Goal: Transaction & Acquisition: Purchase product/service

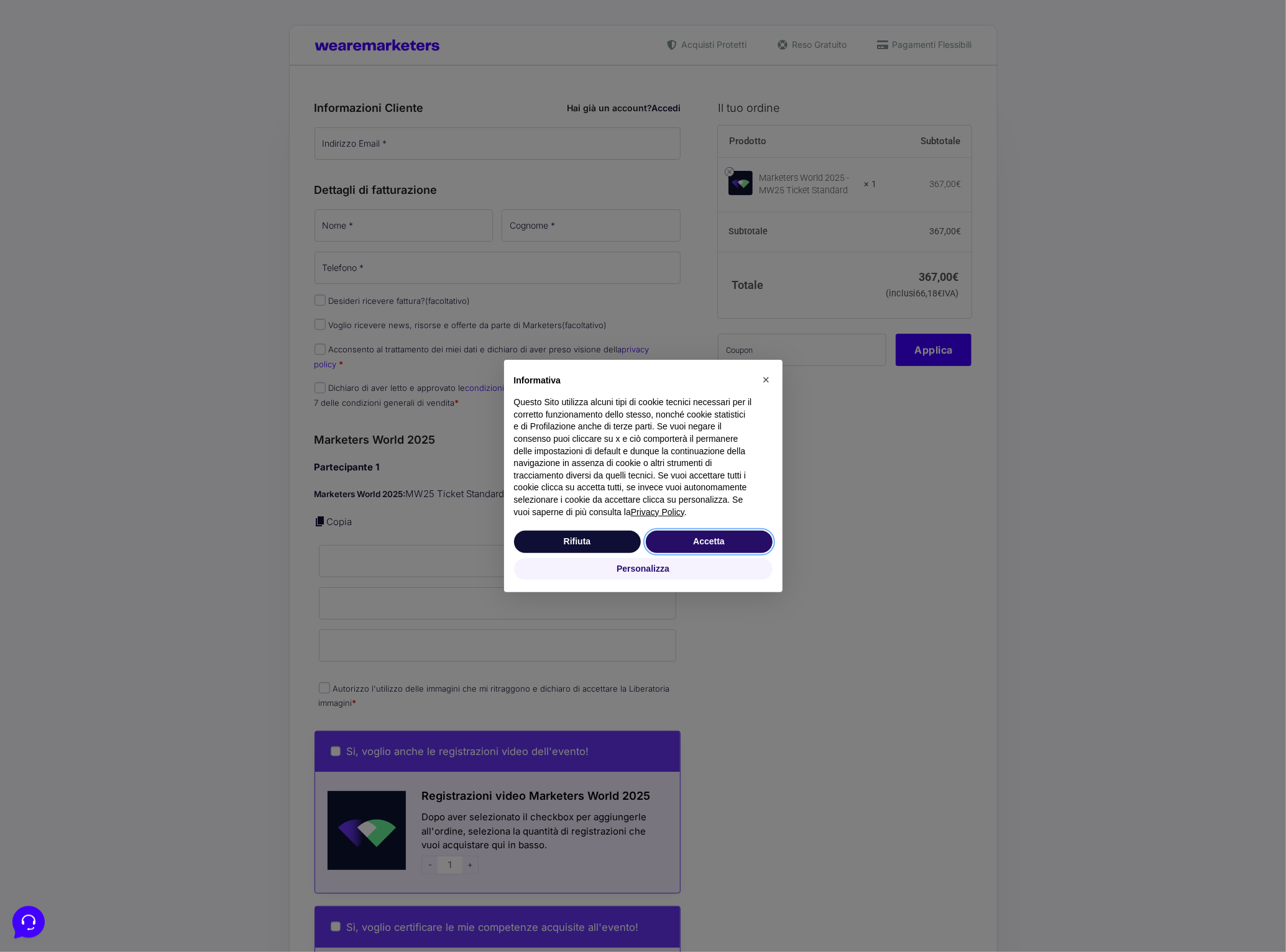
click at [730, 538] on button "Accetta" at bounding box center [709, 541] width 126 height 22
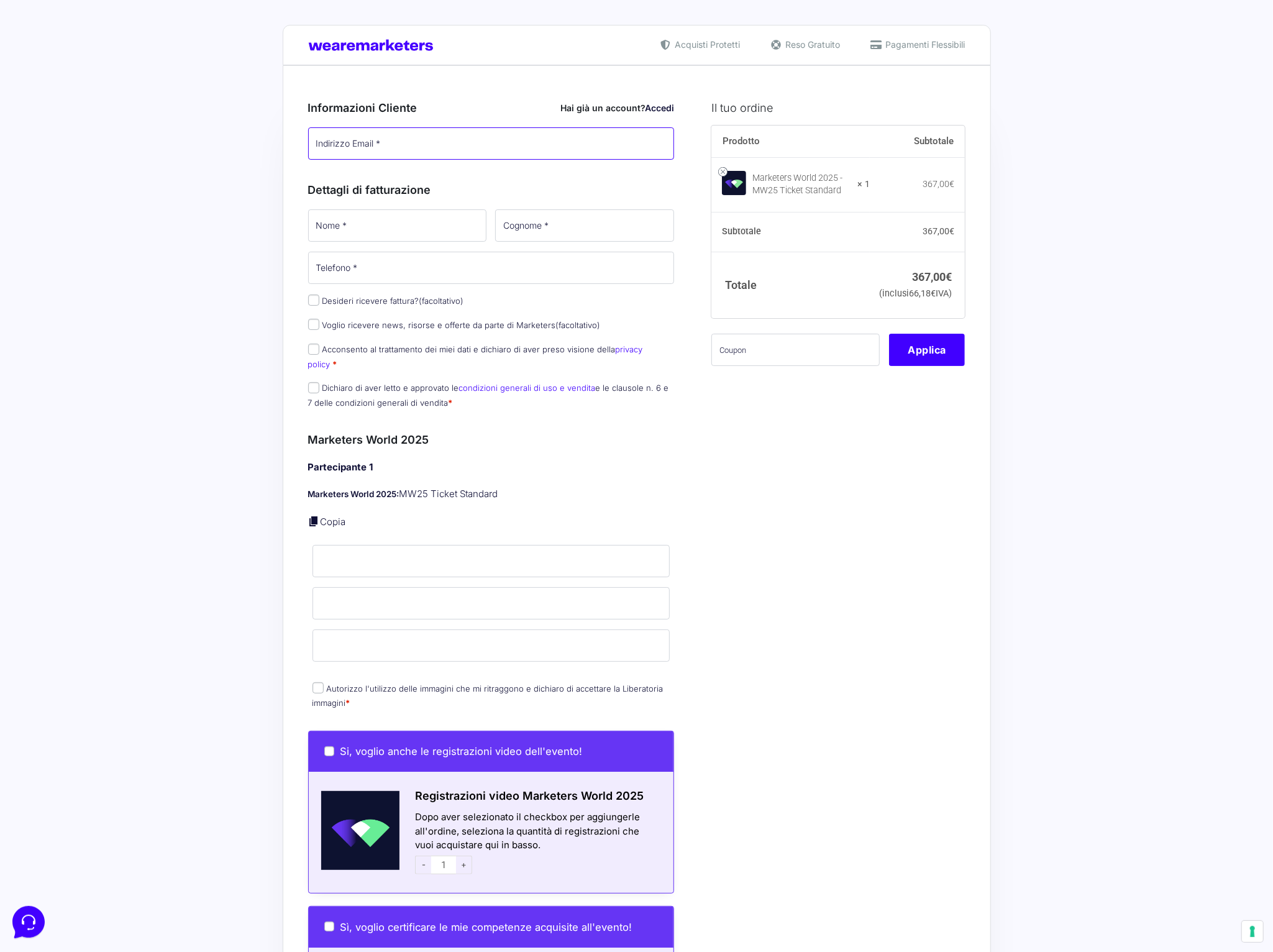
click at [406, 149] on input "Indirizzo Email *" at bounding box center [491, 143] width 367 height 32
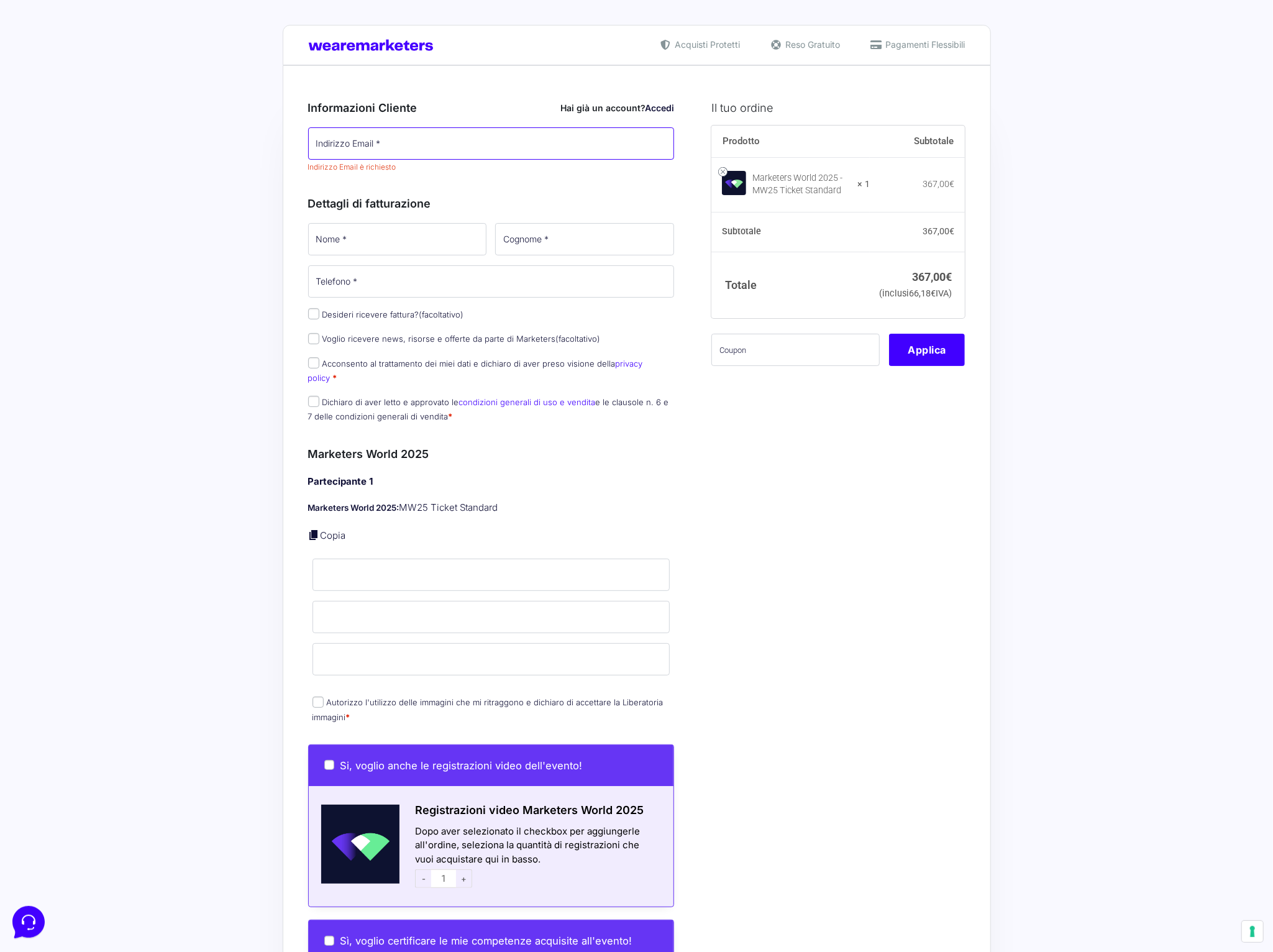
type input "[PERSON_NAME]"
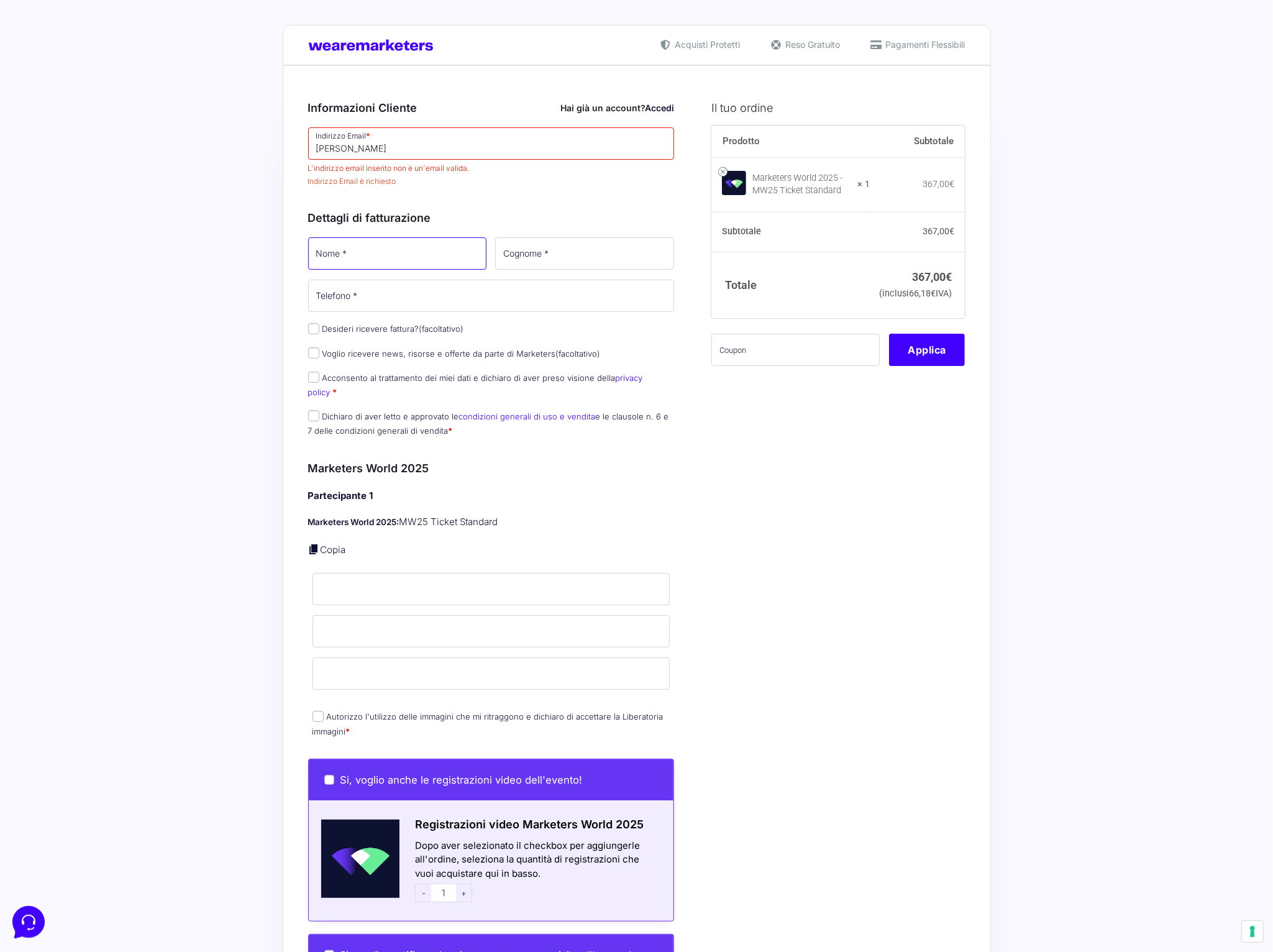
click at [361, 255] on input "Nome *" at bounding box center [397, 254] width 179 height 32
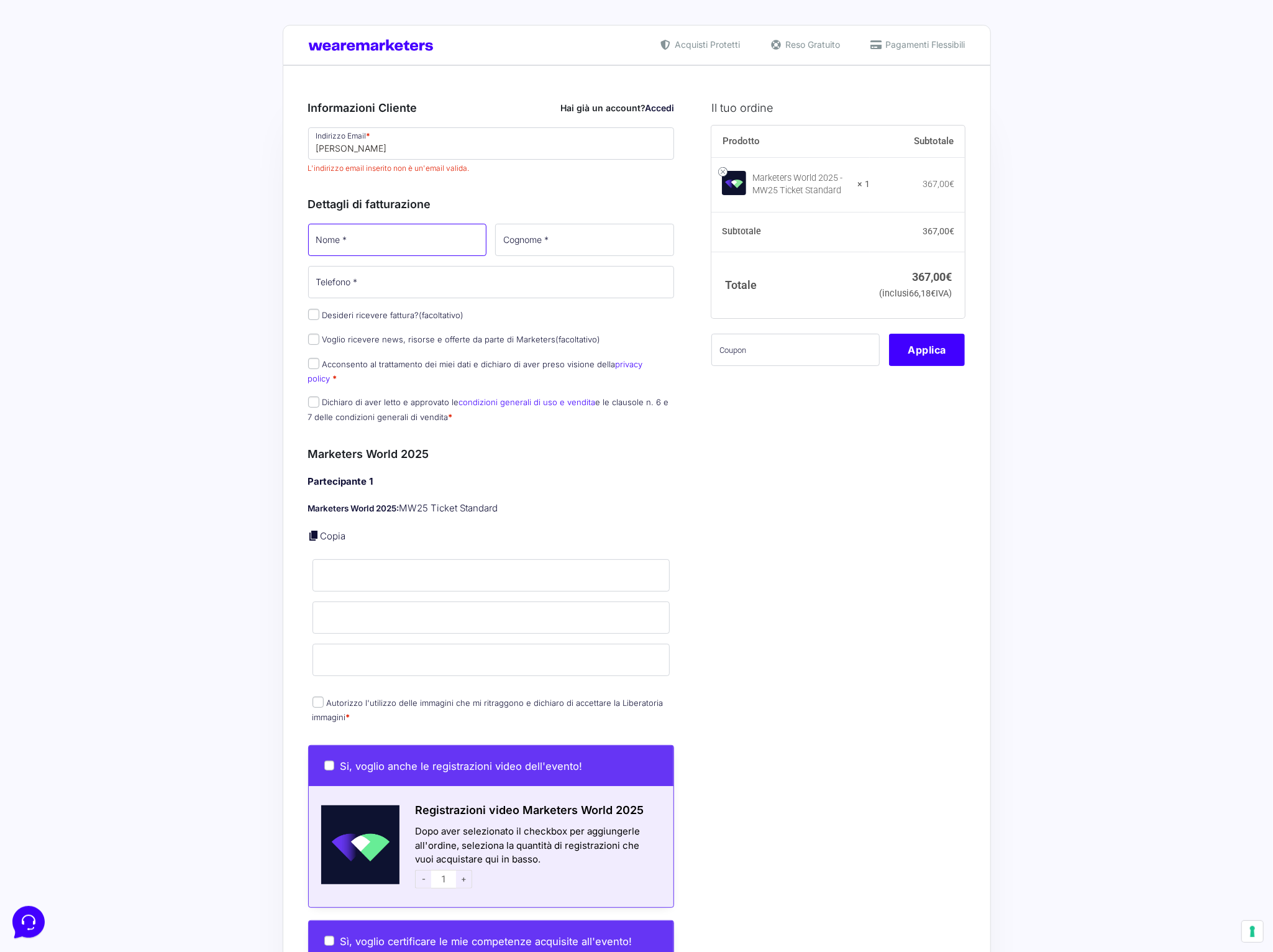
type input "[PERSON_NAME]"
type input "[PHONE_NUMBER]"
click at [343, 568] on input "Nome *" at bounding box center [491, 575] width 358 height 32
type input "[PERSON_NAME]"
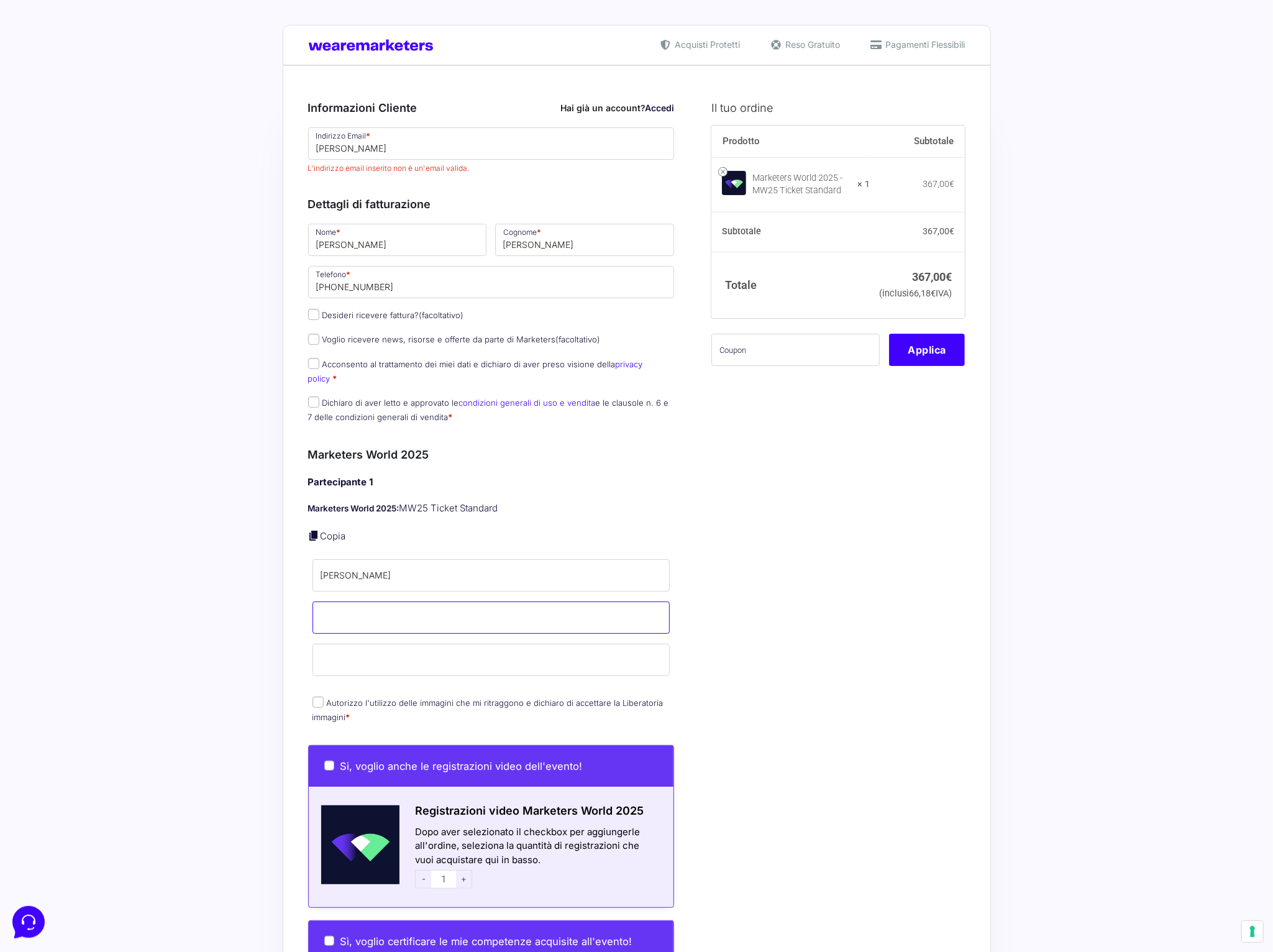
type input "[PERSON_NAME]"
type input "[PERSON_NAME][EMAIL_ADDRESS][PERSON_NAME][DOMAIN_NAME]"
click at [378, 697] on label "Autorizzo l'utilizzo delle immagini che mi ritraggono e dichiaro di accettare l…" at bounding box center [488, 709] width 351 height 25
click at [324, 697] on input "Autorizzo l'utilizzo delle immagini che mi ritraggono e dichiaro di accettare l…" at bounding box center [317, 703] width 11 height 11
checkbox input "true"
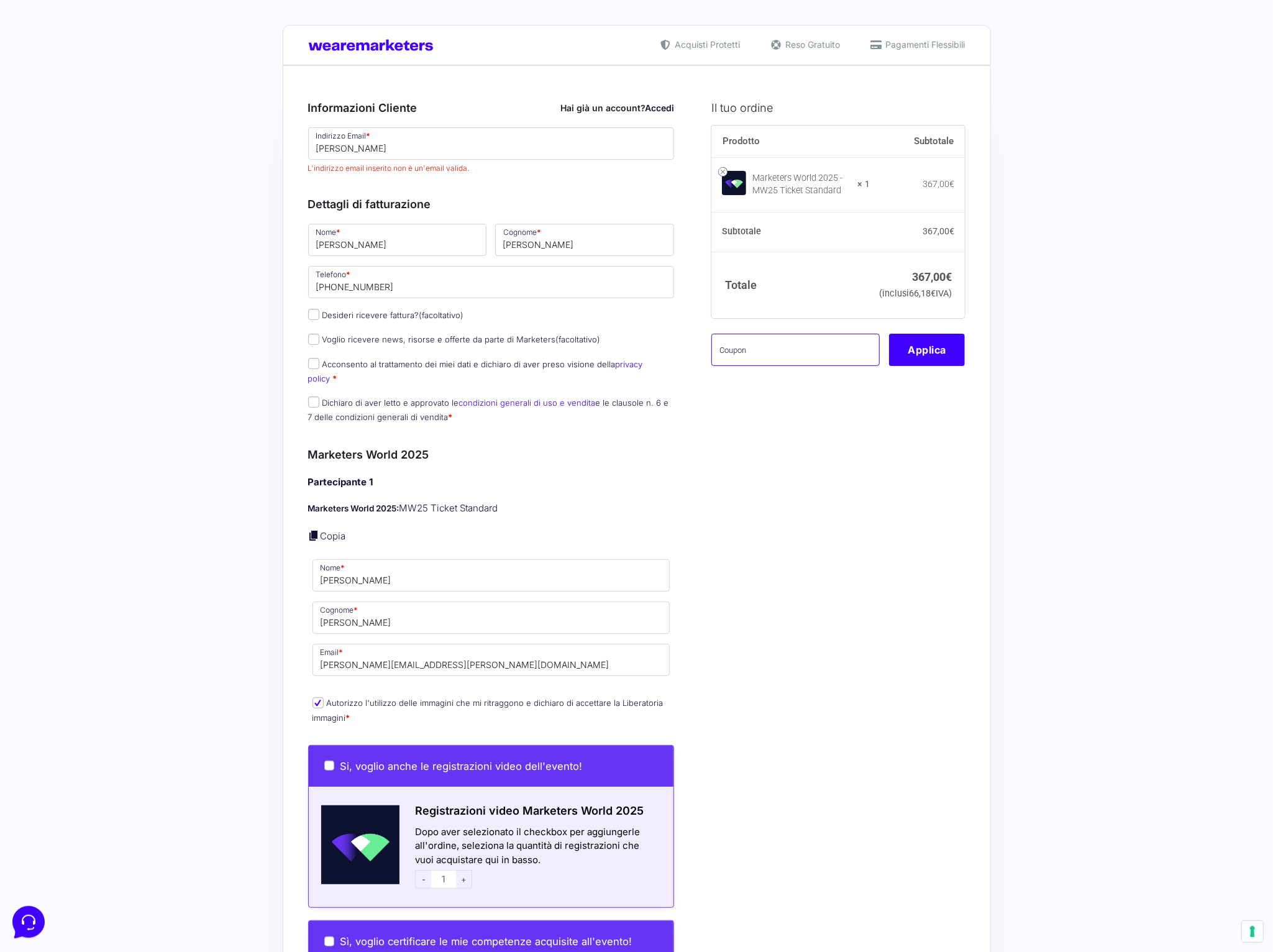
click at [744, 361] on input "text" at bounding box center [795, 350] width 168 height 32
paste input "MRK100OFFMWTEST"
type input "MRK100OFFMWTEST"
click at [818, 455] on div "Il tuo ordine Prodotto Subtotale Marketers World 2025 - MW25 Ticket Standard × …" at bounding box center [833, 809] width 263 height 1448
click at [385, 398] on label "Dichiaro di aver letto e approvato le condizioni generali di uso e vendita e le…" at bounding box center [488, 410] width 361 height 25
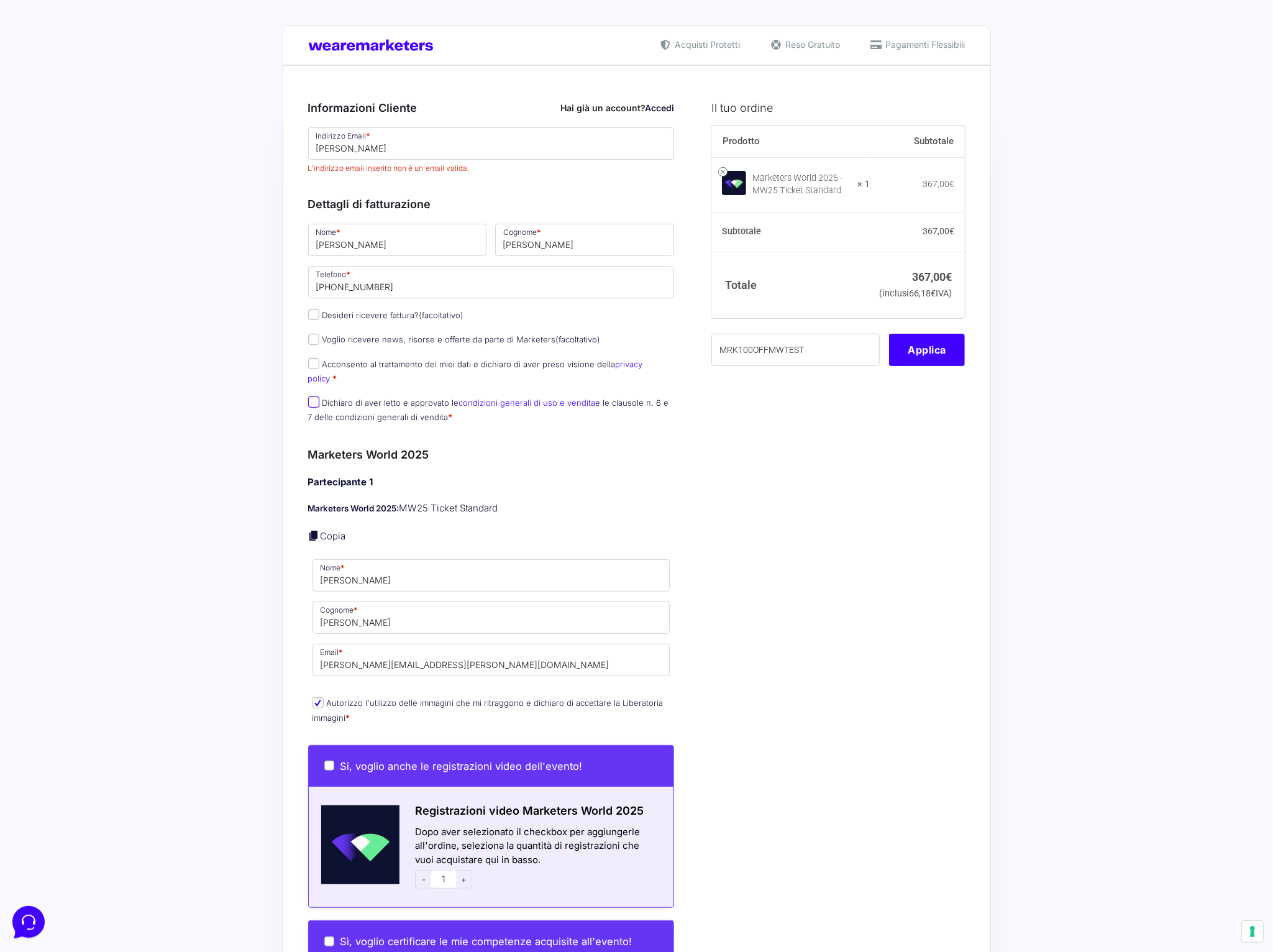
click at [319, 396] on input "Dichiaro di aver letto e approvato le condizioni generali di uso e vendita e le…" at bounding box center [313, 401] width 11 height 11
checkbox input "true"
click at [467, 367] on label "Acconsento al trattamento dei miei dati e dichiaro di aver preso visione della …" at bounding box center [475, 371] width 335 height 25
click at [319, 367] on input "Acconsento al trattamento dei miei dati e dichiaro di aver preso visione della …" at bounding box center [313, 363] width 11 height 11
checkbox input "true"
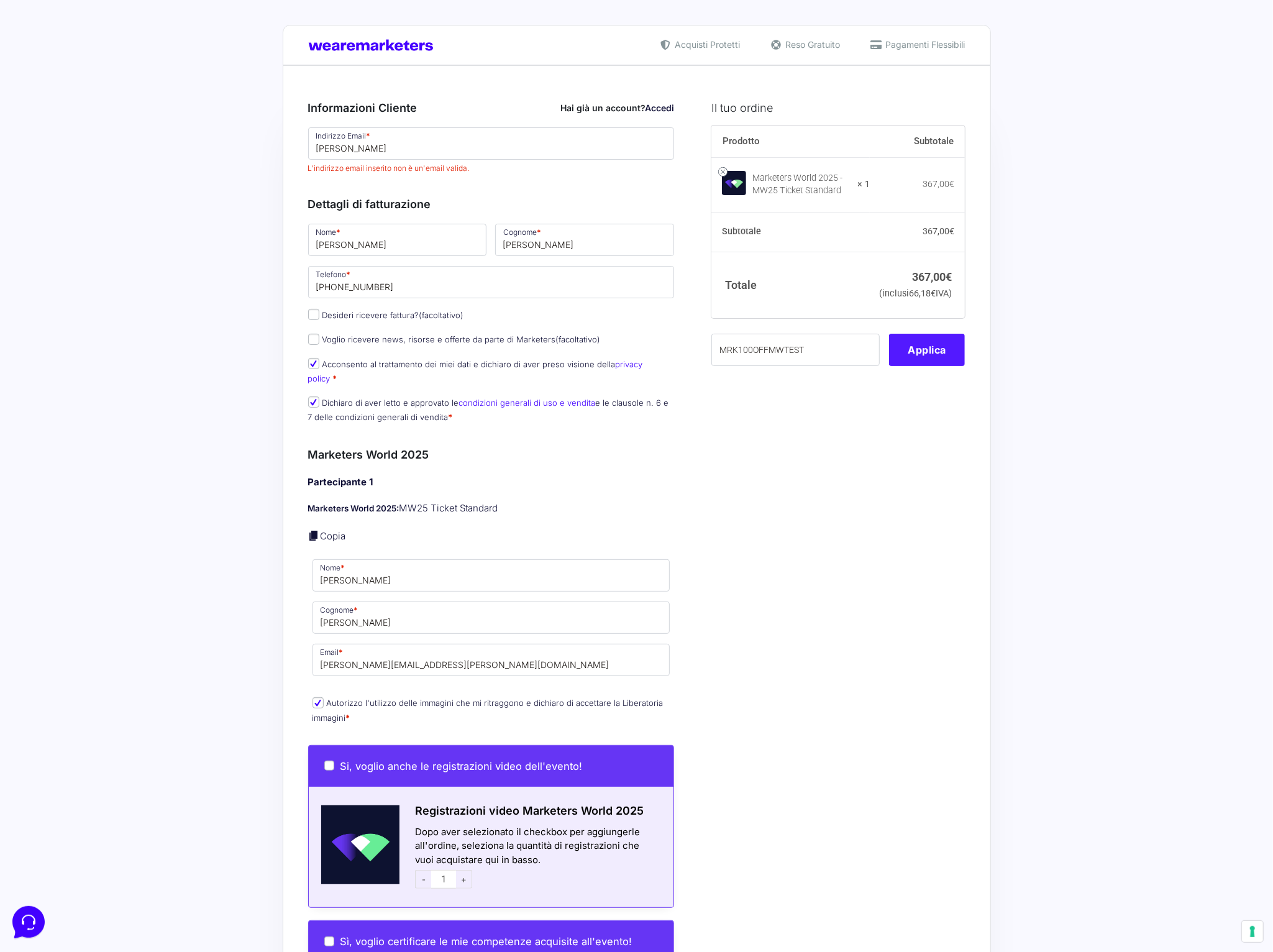
click at [934, 366] on button "Applica" at bounding box center [927, 350] width 76 height 32
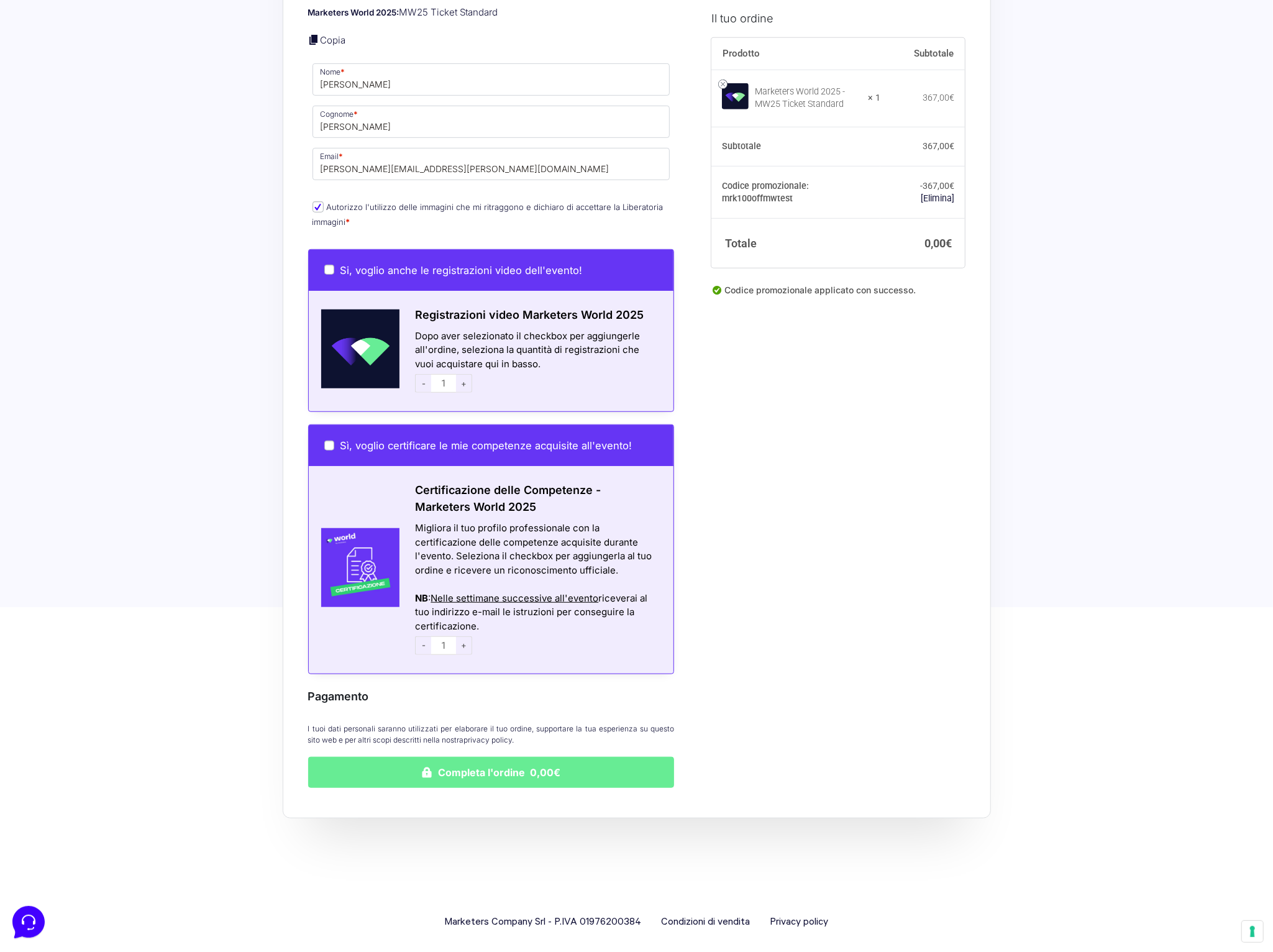
scroll to position [497, 0]
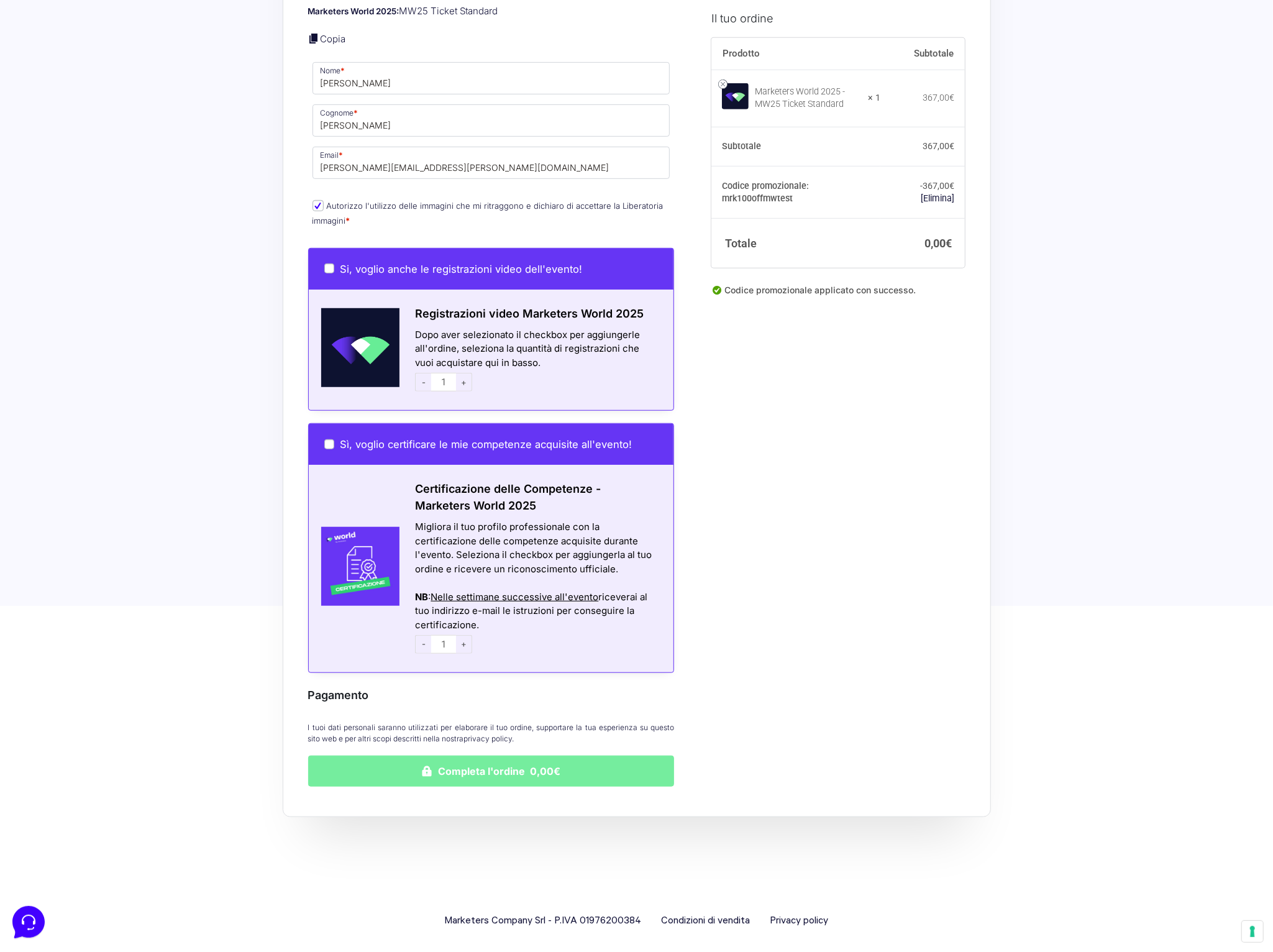
click at [527, 765] on button "Completa l'ordine 0,00€" at bounding box center [491, 770] width 367 height 31
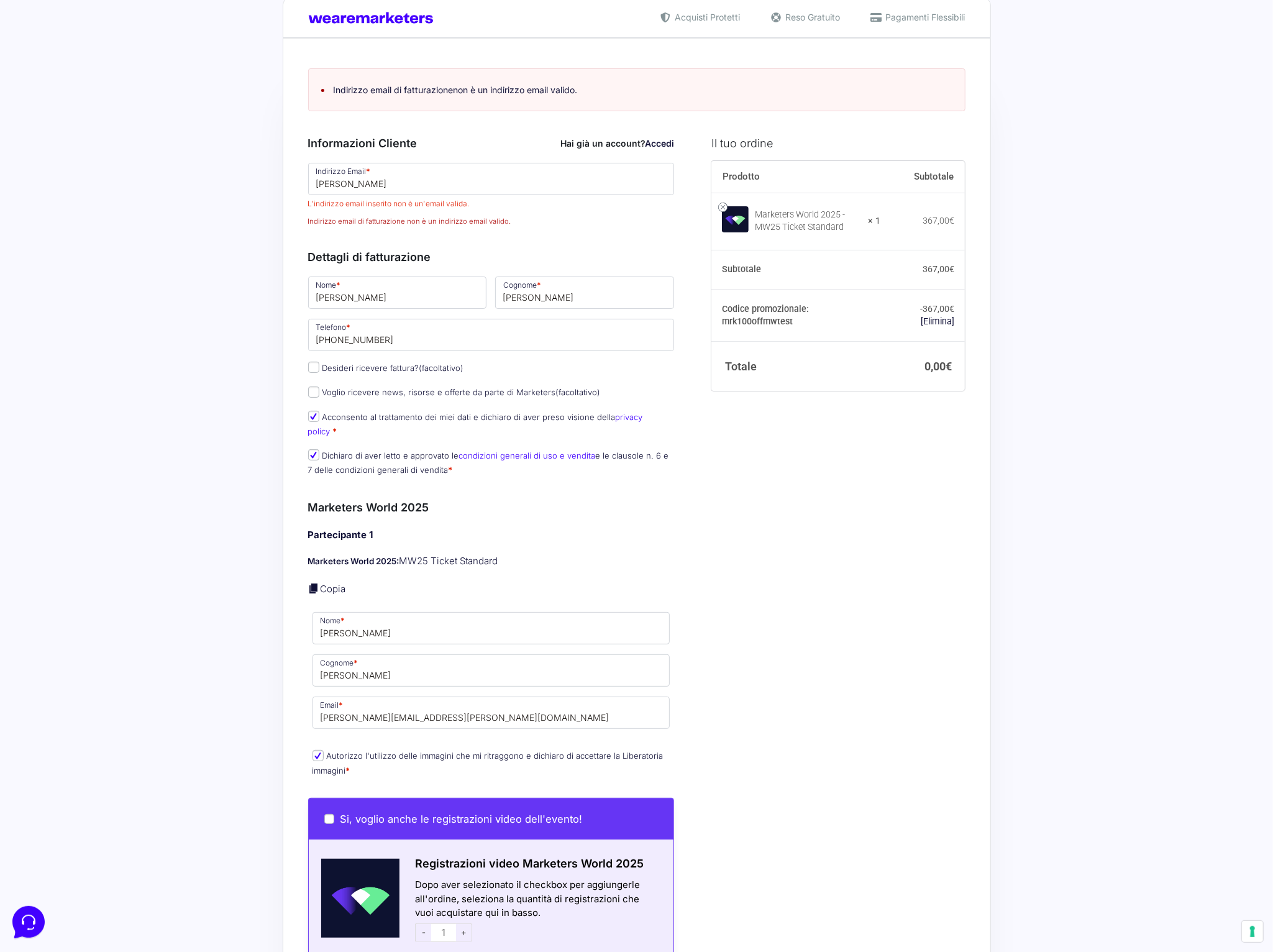
scroll to position [24, 0]
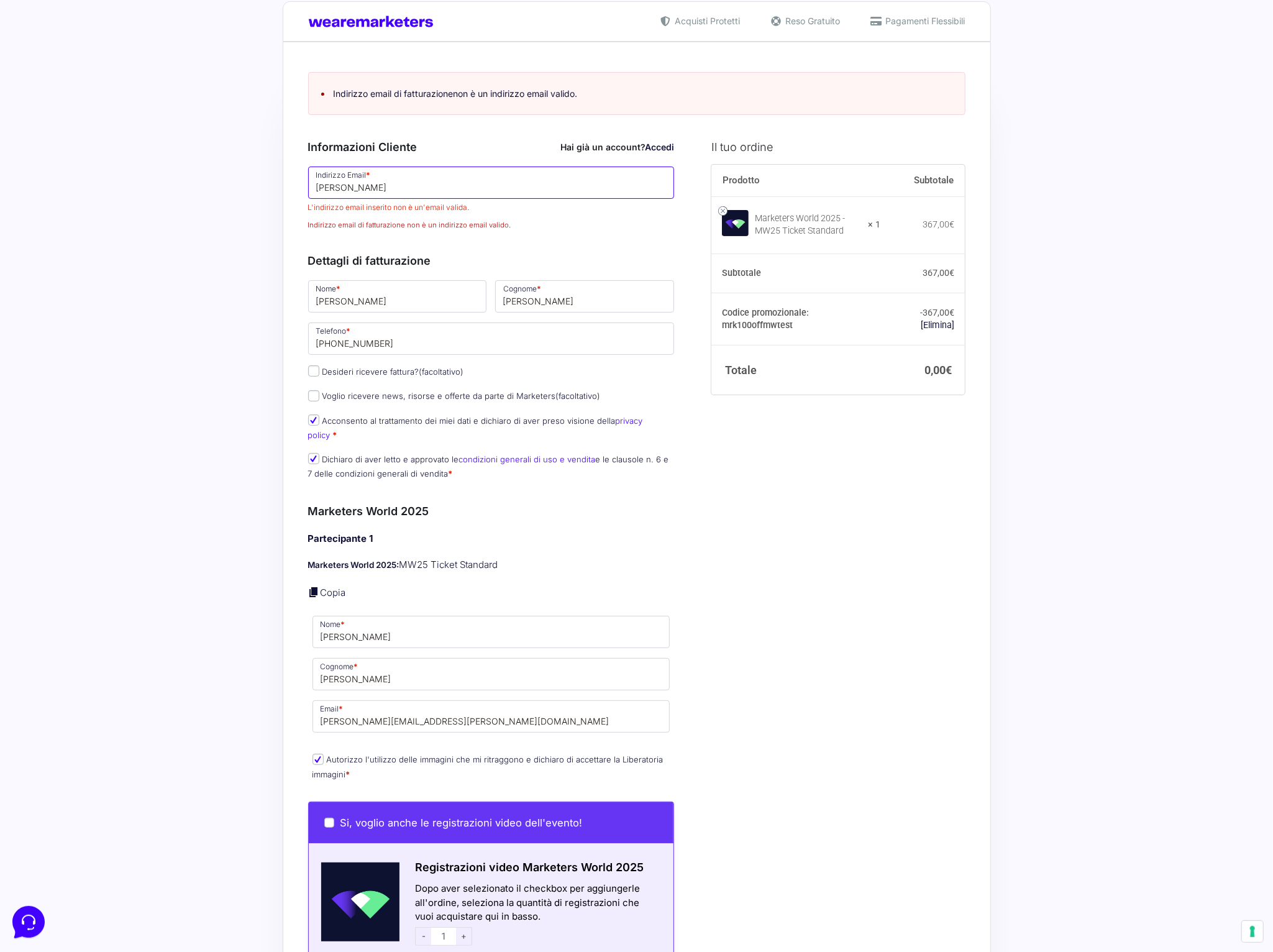
click at [410, 193] on input "[PERSON_NAME]" at bounding box center [491, 182] width 367 height 32
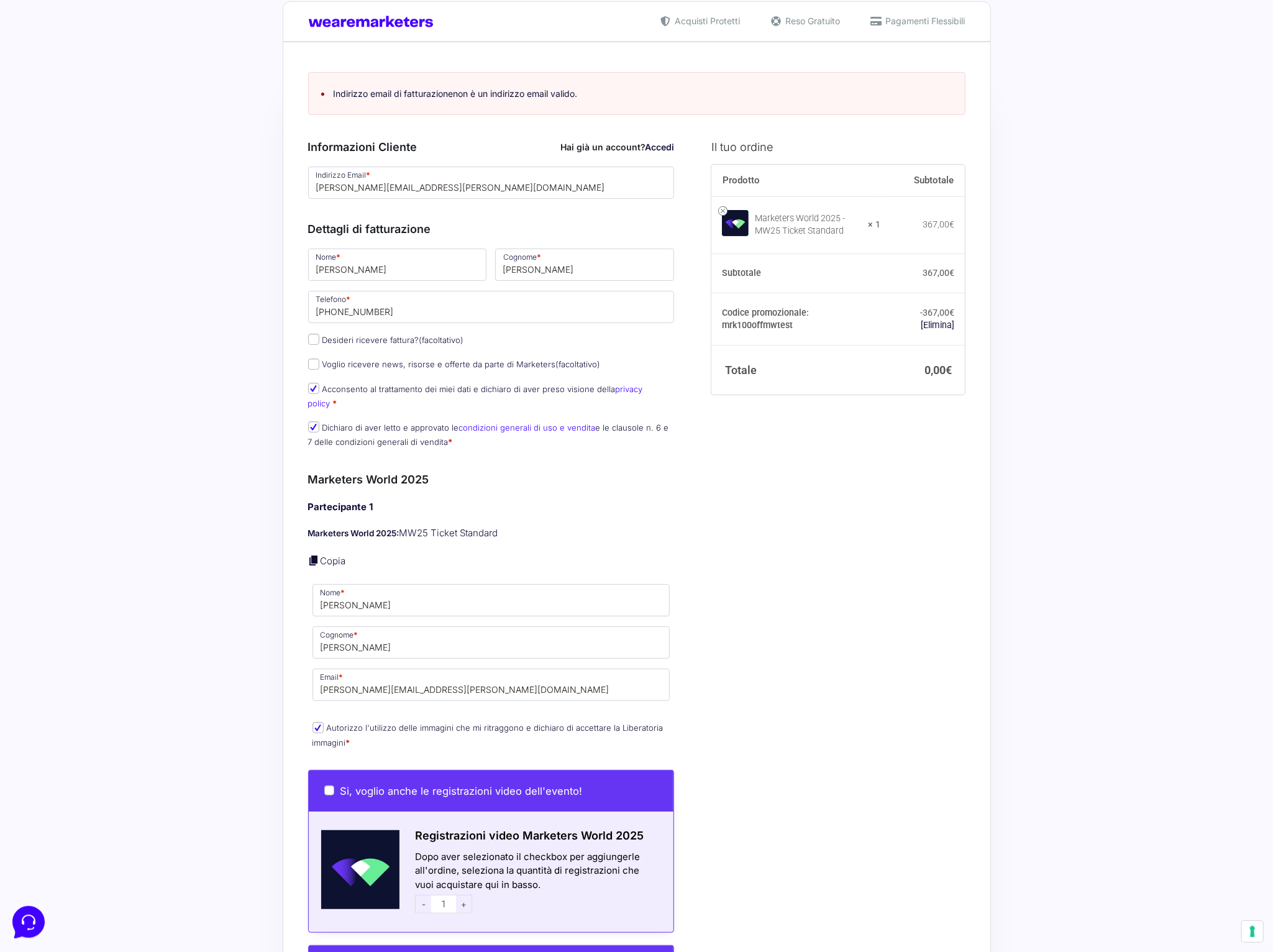
click at [838, 565] on div "Il tuo ordine Prodotto Subtotale Marketers World 2025 - MW25 Ticket Standard × …" at bounding box center [833, 717] width 263 height 1184
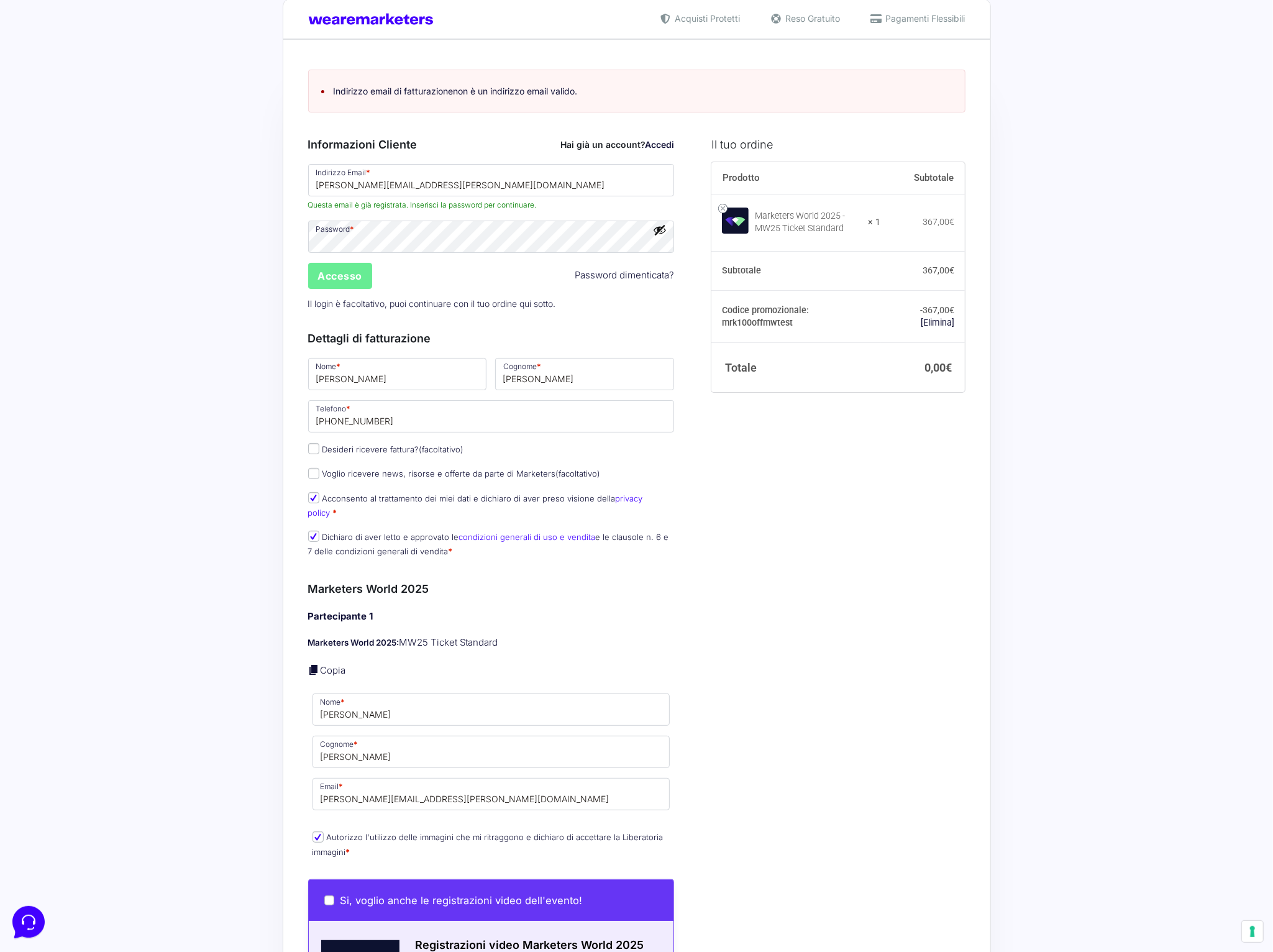
scroll to position [27, 0]
click at [331, 277] on input "Accesso" at bounding box center [340, 274] width 64 height 26
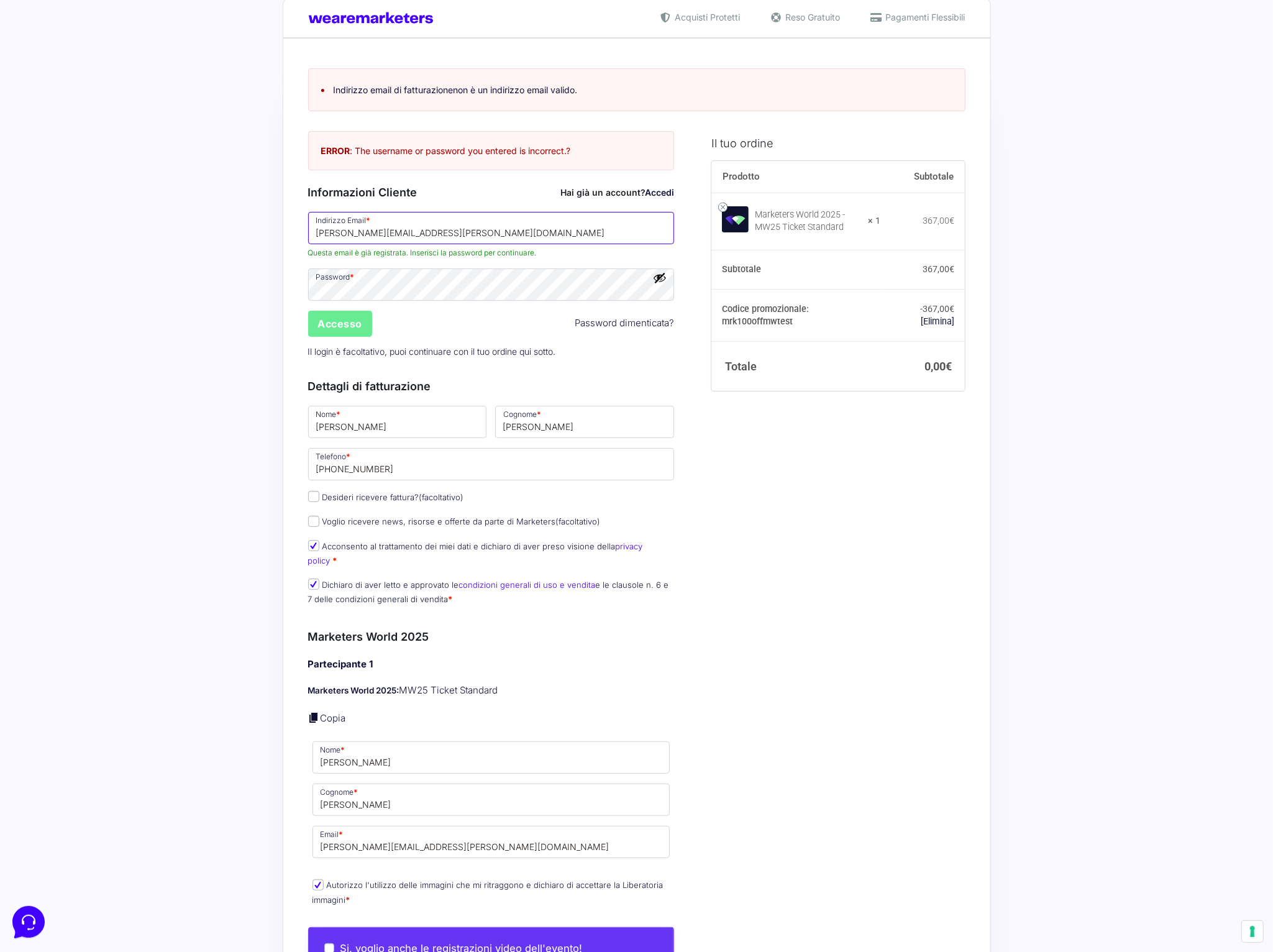
click at [398, 238] on input "[PERSON_NAME][EMAIL_ADDRESS][PERSON_NAME][DOMAIN_NAME]" at bounding box center [491, 228] width 367 height 32
click at [661, 283] on button "Mostra password" at bounding box center [660, 277] width 14 height 14
click at [661, 283] on button "Nascondi password" at bounding box center [660, 277] width 14 height 14
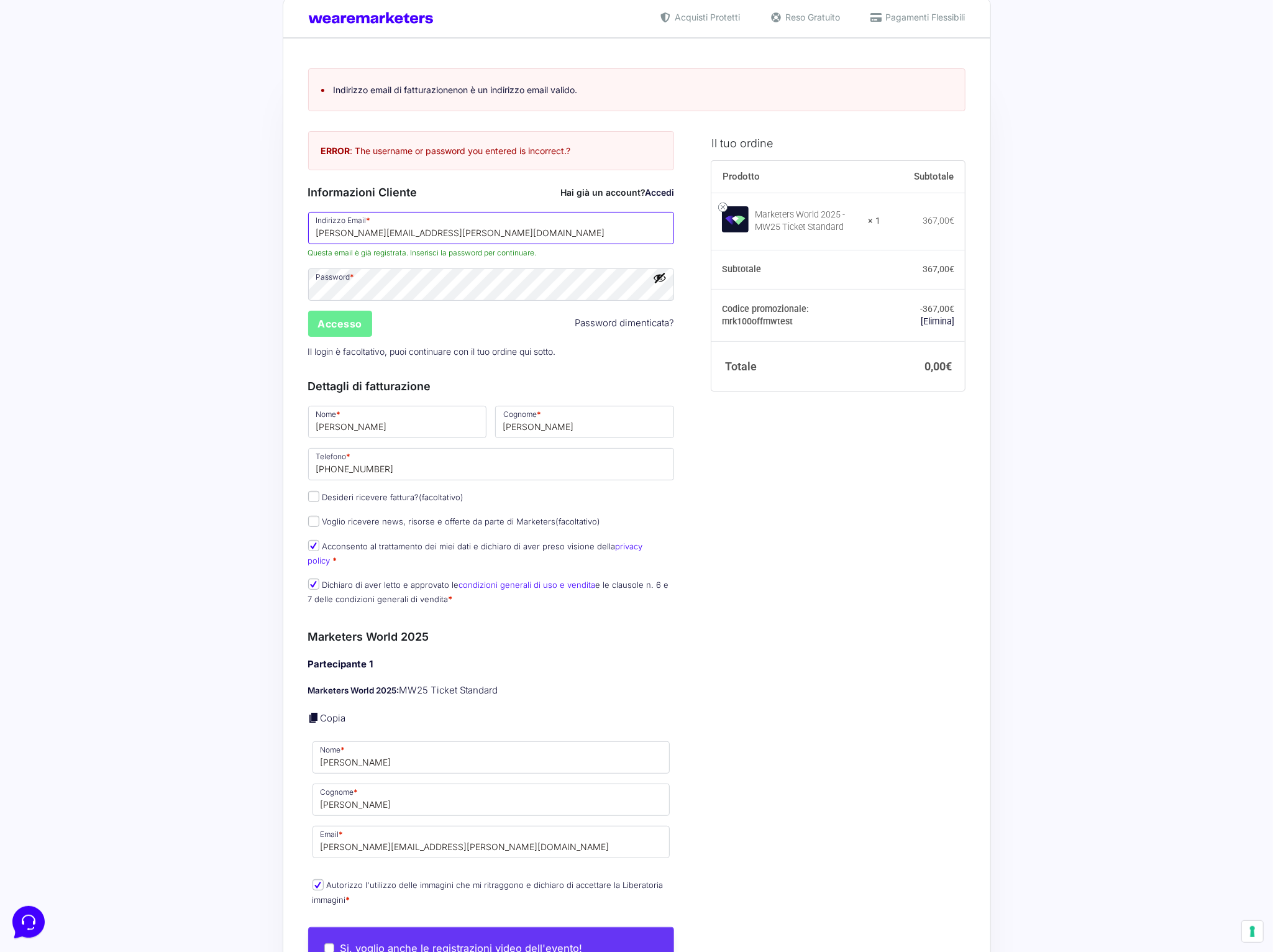
click at [375, 227] on input "[PERSON_NAME][EMAIL_ADDRESS][PERSON_NAME][DOMAIN_NAME]" at bounding box center [491, 228] width 367 height 32
type input "[PERSON_NAME][EMAIL_ADDRESS][DOMAIN_NAME]"
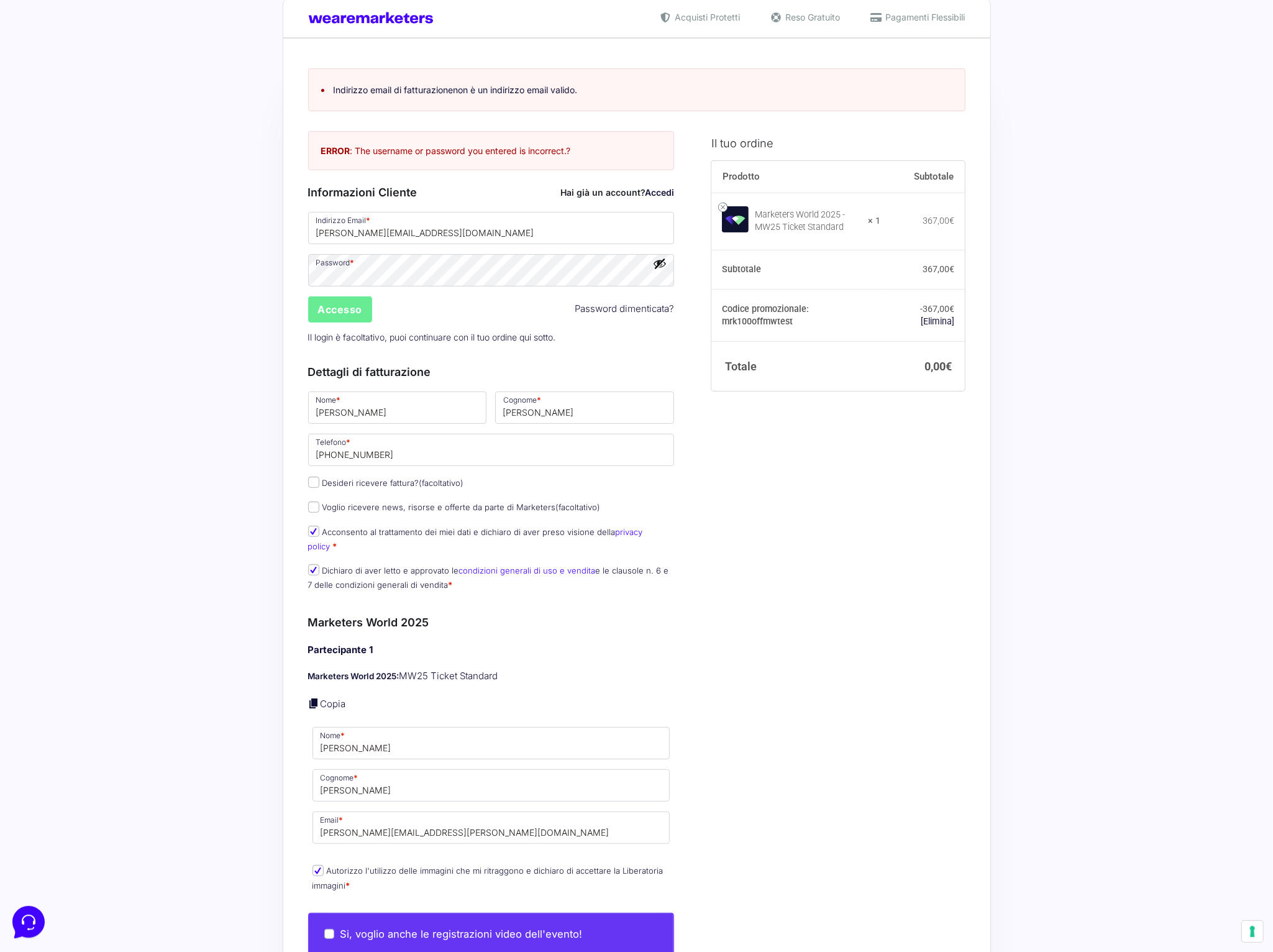
click at [661, 261] on button "Mostra password" at bounding box center [660, 263] width 14 height 14
click at [661, 261] on button "Nascondi password" at bounding box center [660, 263] width 14 height 14
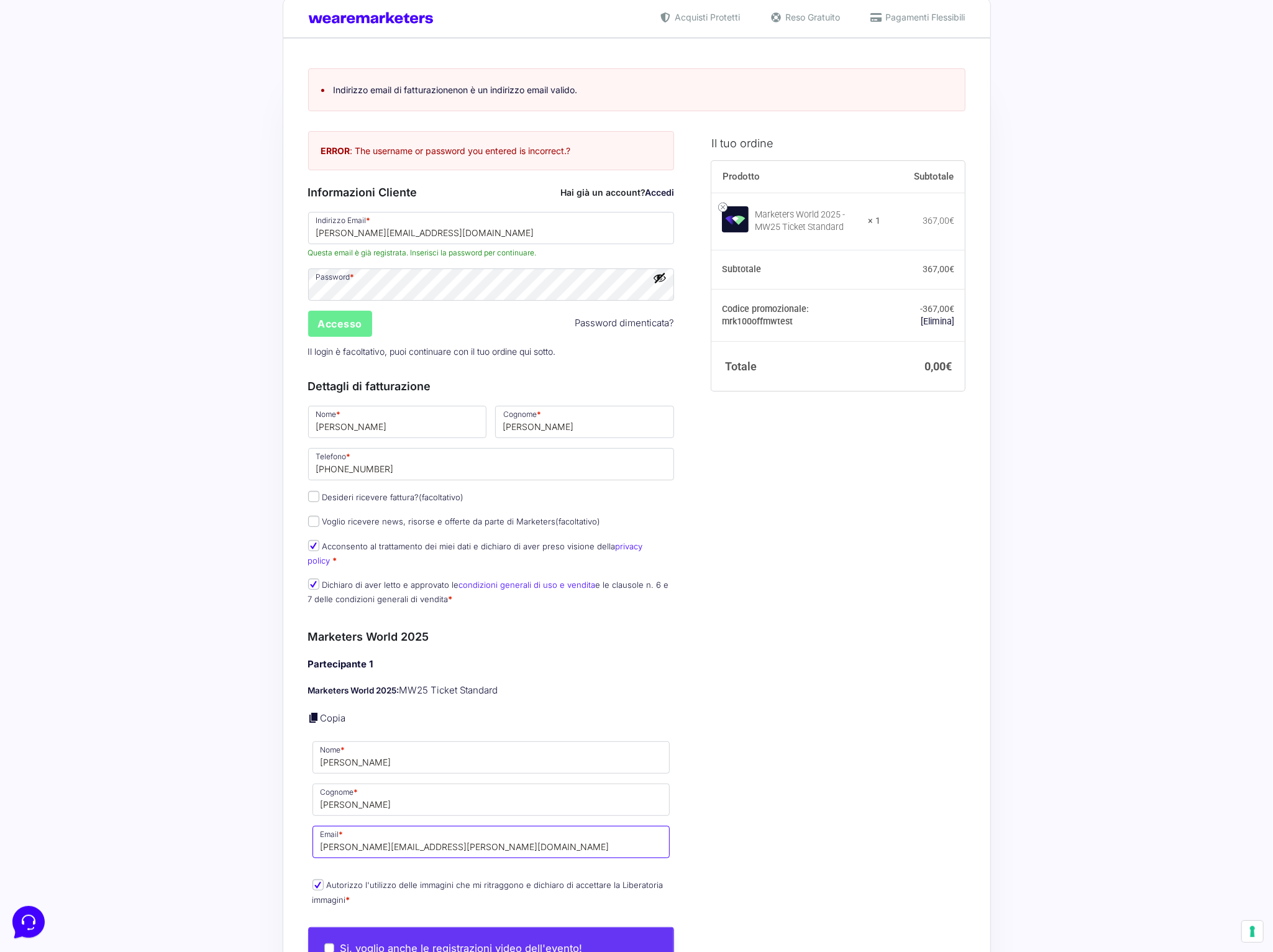
click at [359, 837] on input "[PERSON_NAME][EMAIL_ADDRESS][PERSON_NAME][DOMAIN_NAME]" at bounding box center [491, 842] width 358 height 32
type input "[PERSON_NAME][EMAIL_ADDRESS][DOMAIN_NAME]"
click at [755, 733] on div "Il tuo ordine Prodotto Subtotale Marketers World 2025 - MW25 Ticket Standard × …" at bounding box center [833, 793] width 263 height 1345
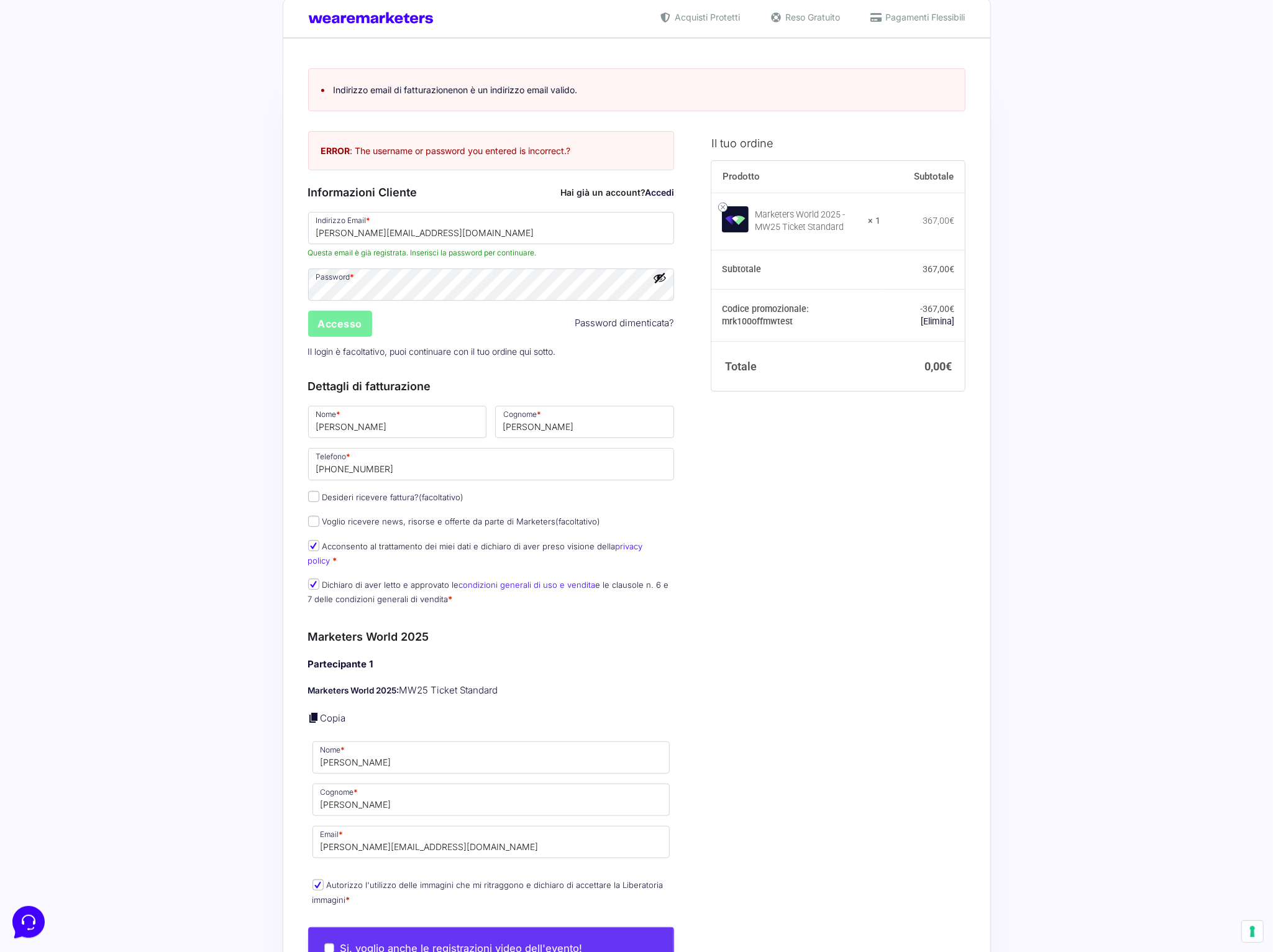
click at [338, 332] on input "Accesso" at bounding box center [340, 323] width 64 height 26
click at [354, 323] on input "Accesso" at bounding box center [340, 323] width 64 height 26
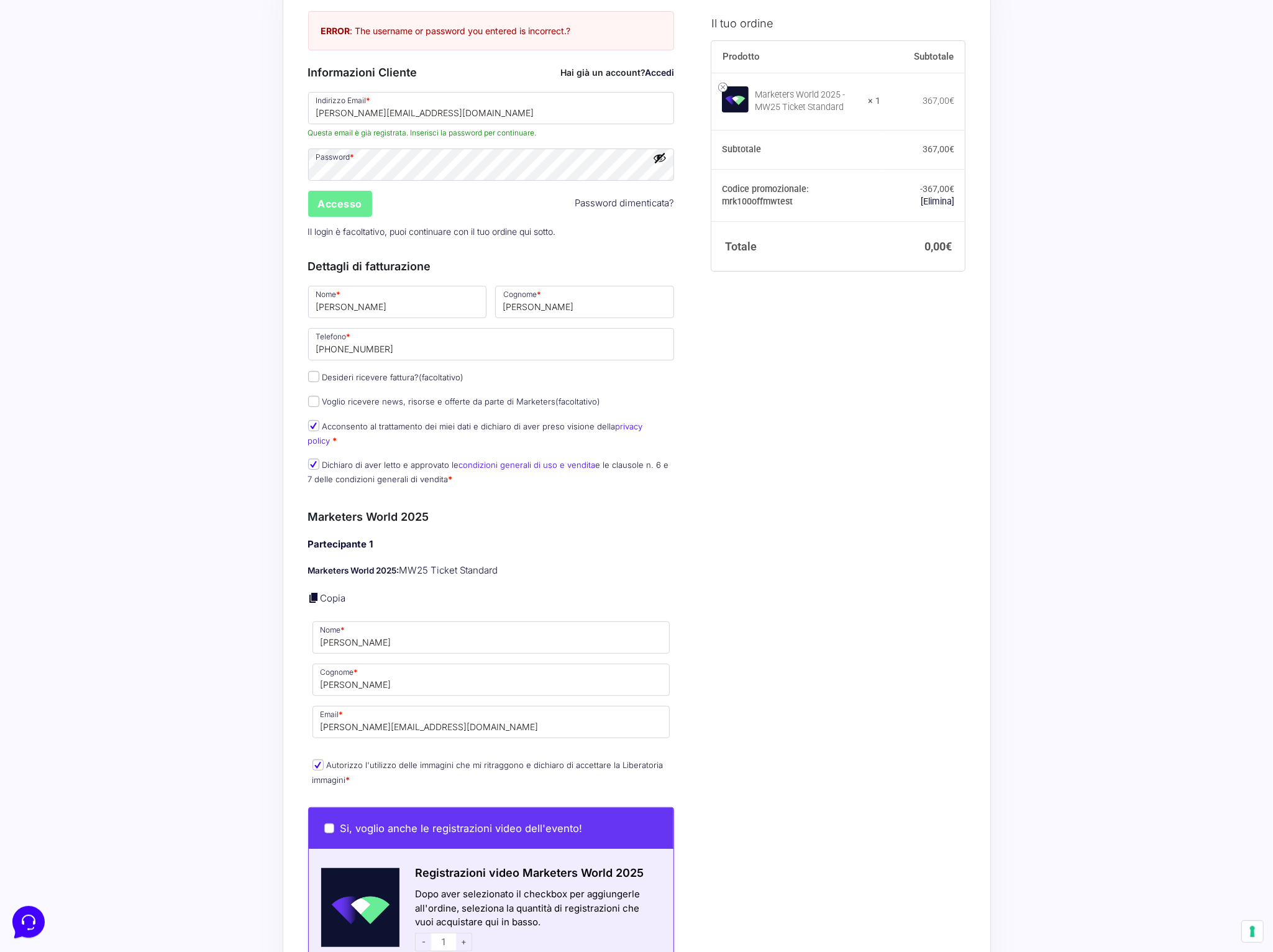
scroll to position [159, 0]
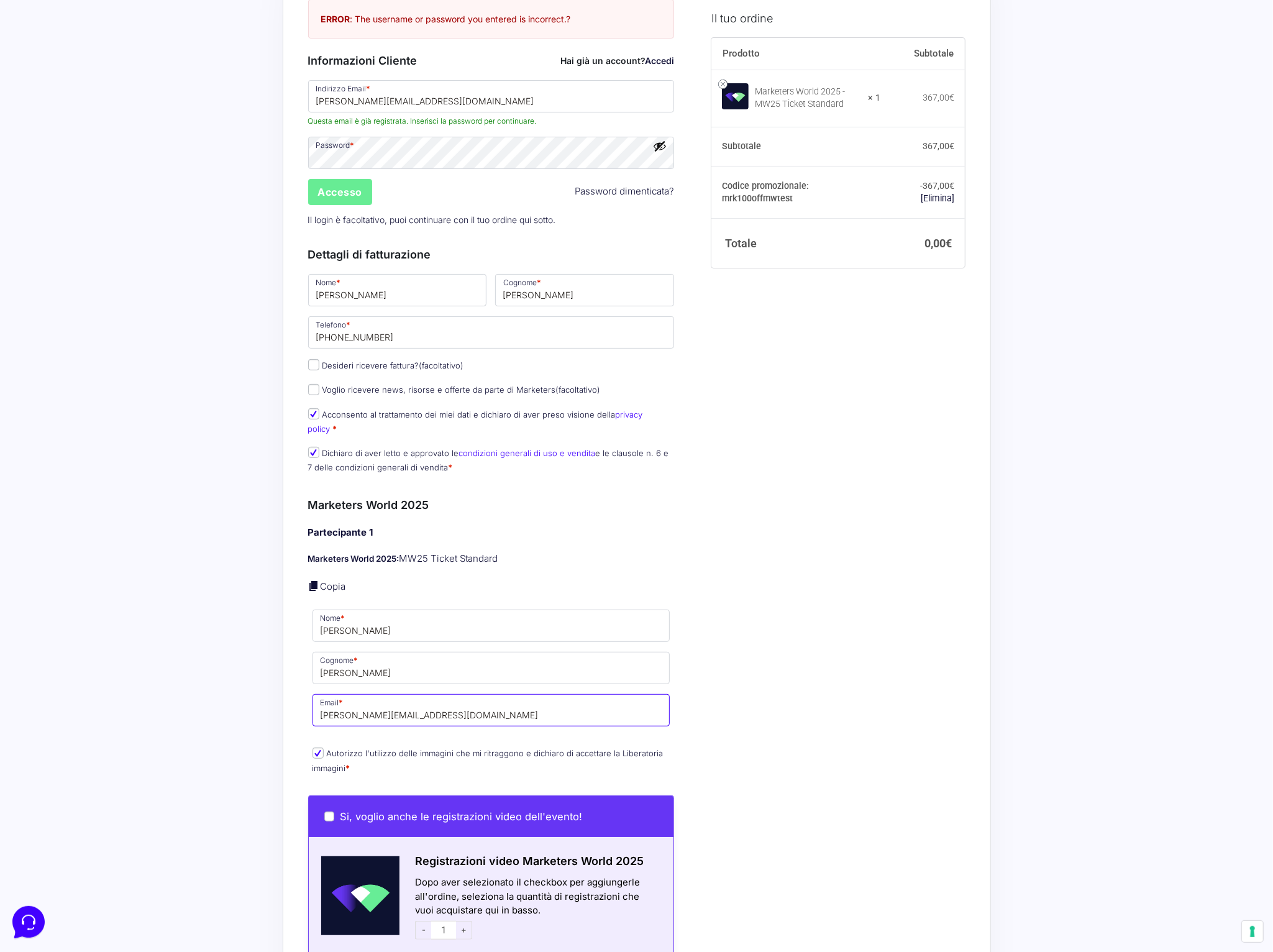
click at [395, 707] on input "[PERSON_NAME][EMAIL_ADDRESS][DOMAIN_NAME]" at bounding box center [491, 710] width 358 height 32
click at [743, 585] on div "Il tuo ordine Prodotto Subtotale Marketers World 2025 - MW25 Ticket Standard × …" at bounding box center [833, 662] width 263 height 1345
click at [351, 192] on input "Accesso" at bounding box center [340, 192] width 64 height 26
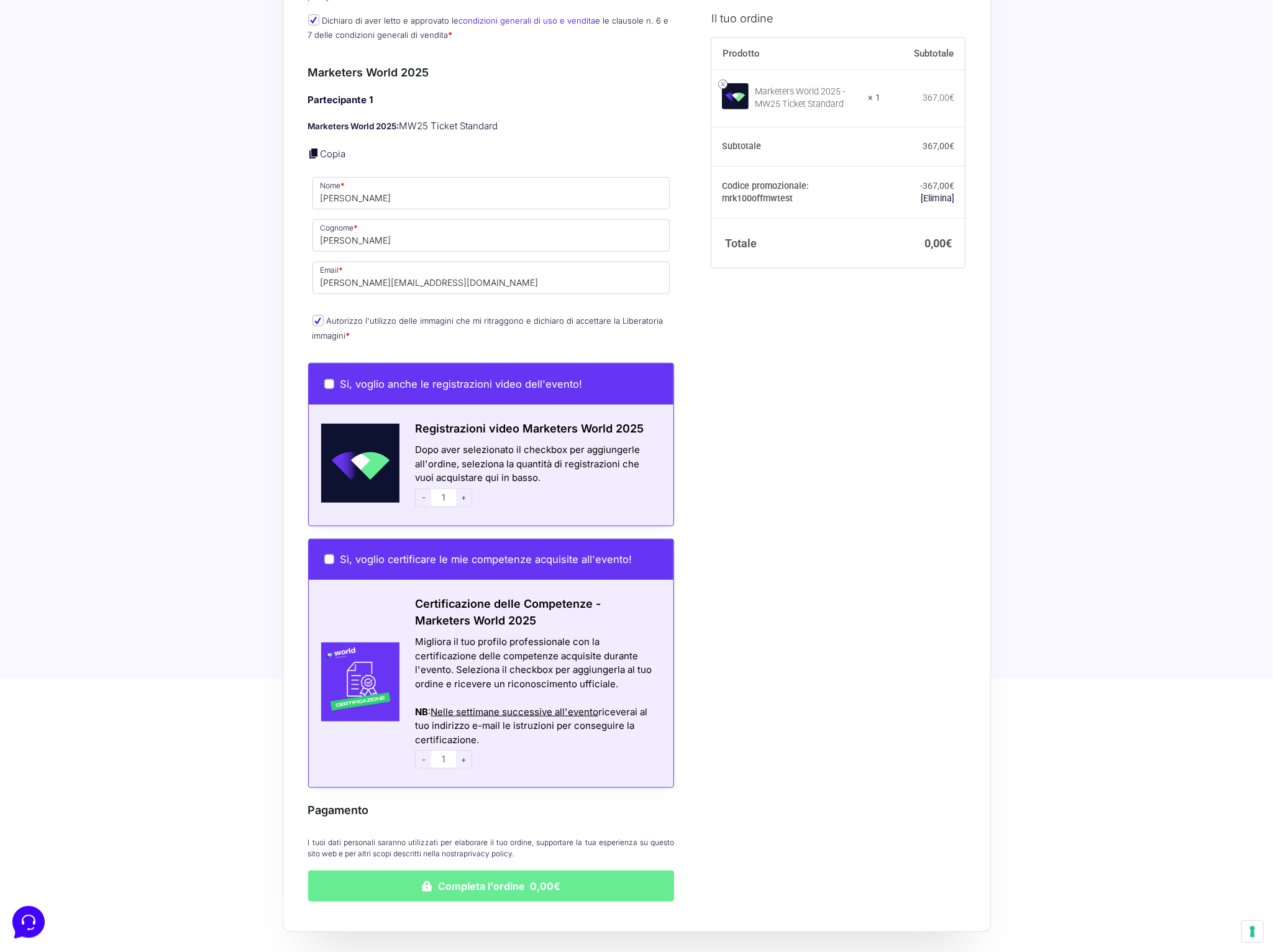
scroll to position [581, 0]
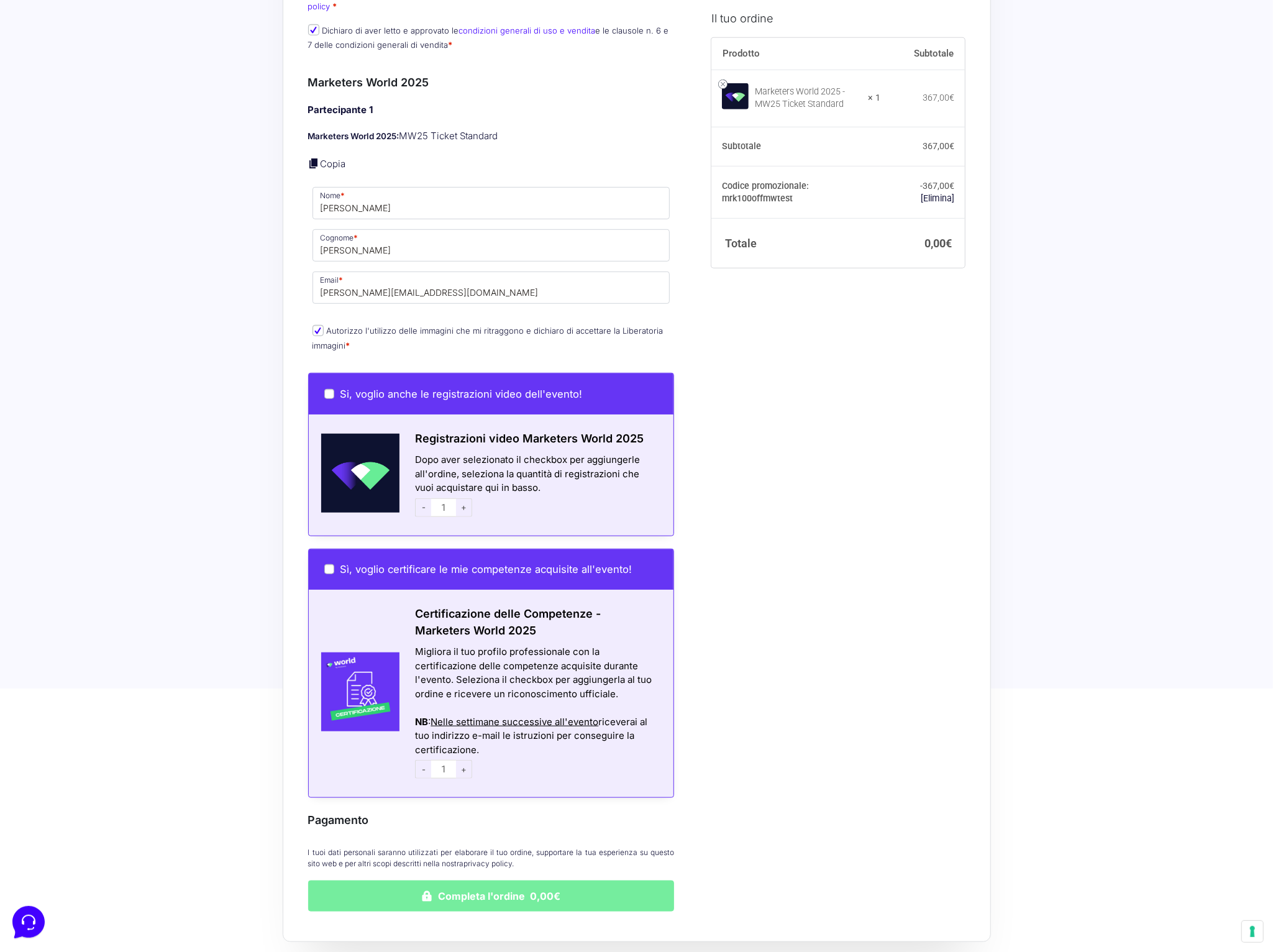
click at [486, 881] on button "Completa l'ordine 0,00€" at bounding box center [491, 896] width 367 height 31
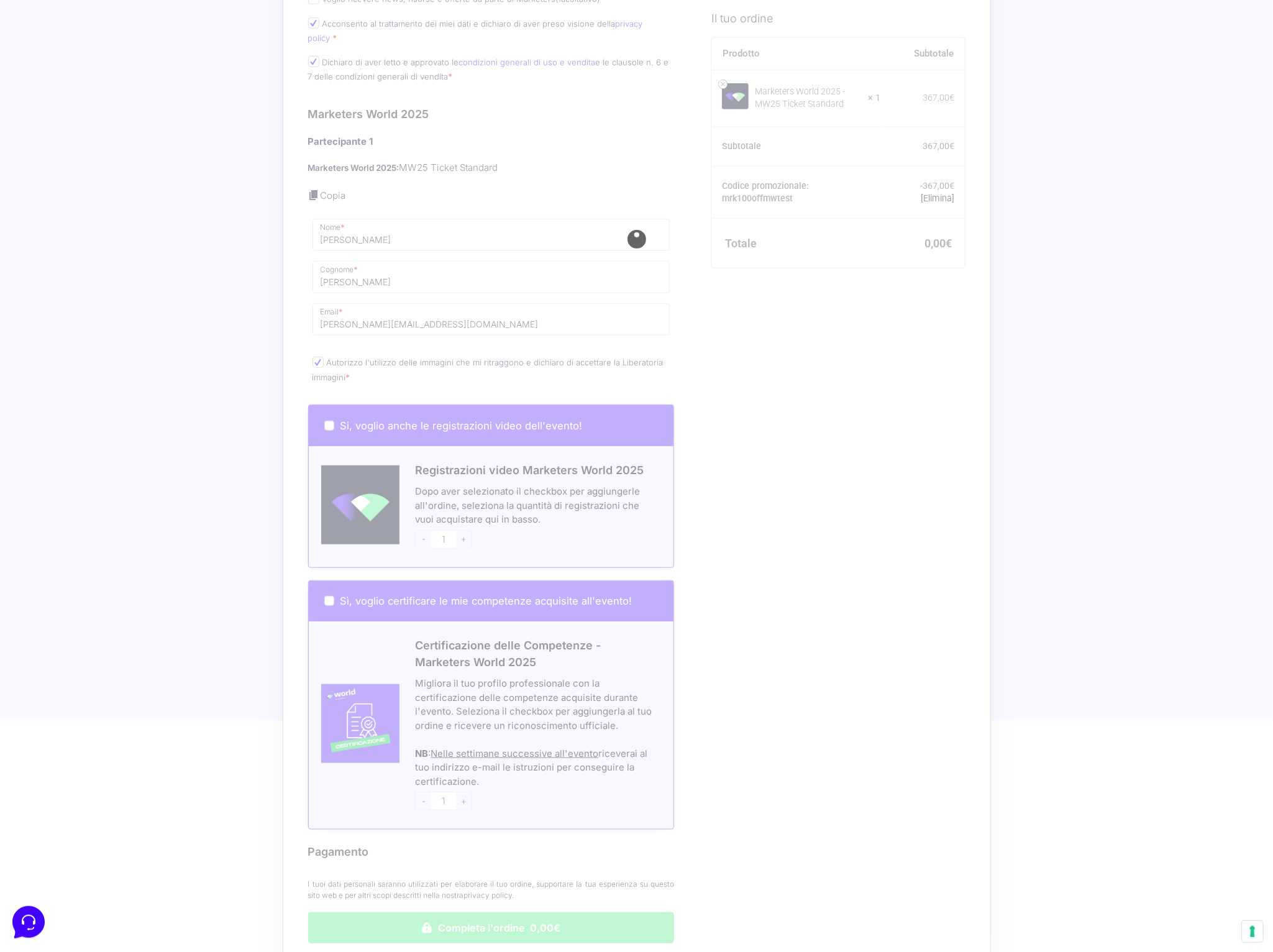
scroll to position [451, 0]
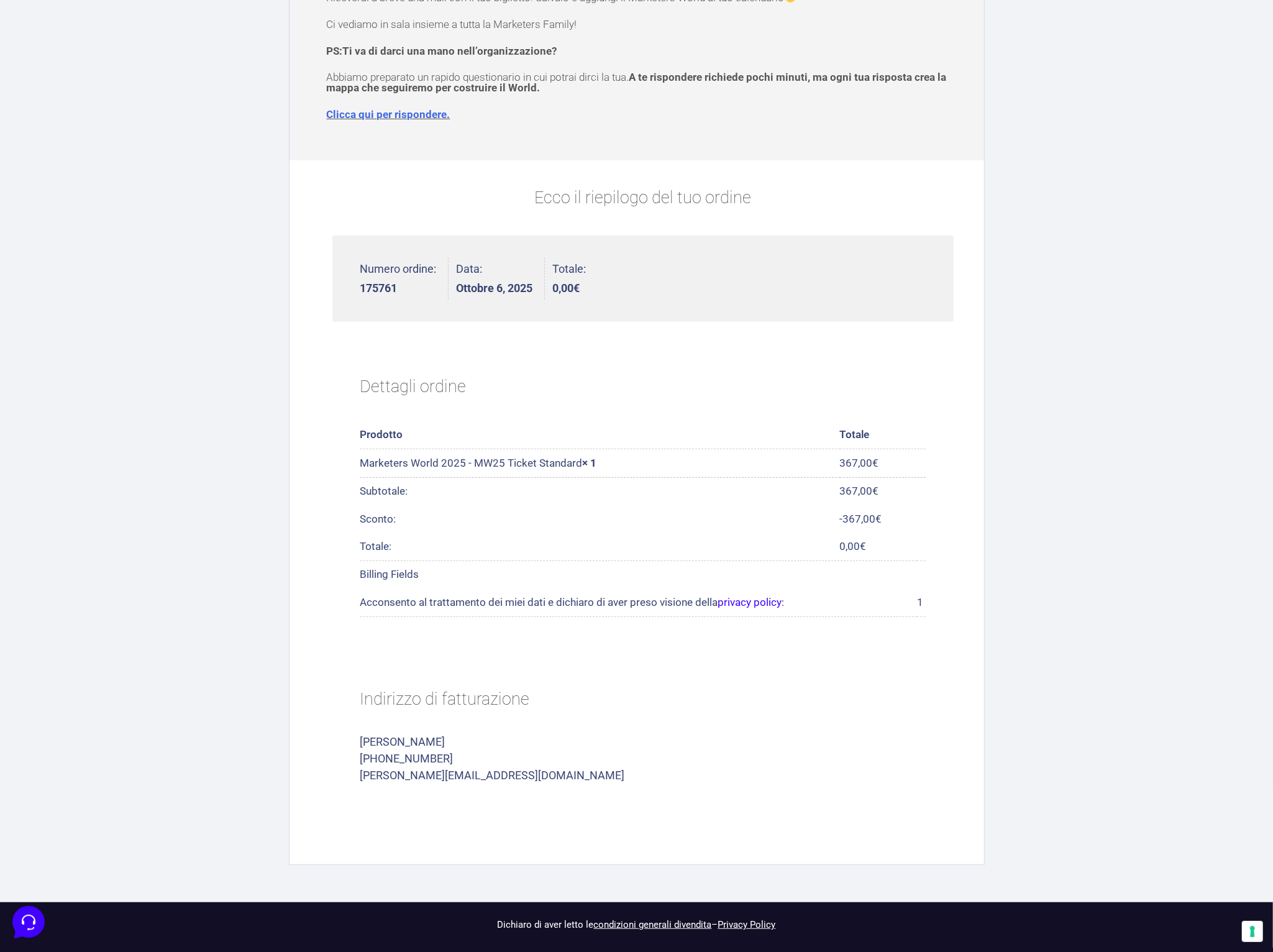
scroll to position [160, 0]
click at [474, 774] on p "[PERSON_NAME][EMAIL_ADDRESS][DOMAIN_NAME]" at bounding box center [643, 776] width 565 height 17
copy div "[PERSON_NAME][EMAIL_ADDRESS][DOMAIN_NAME]"
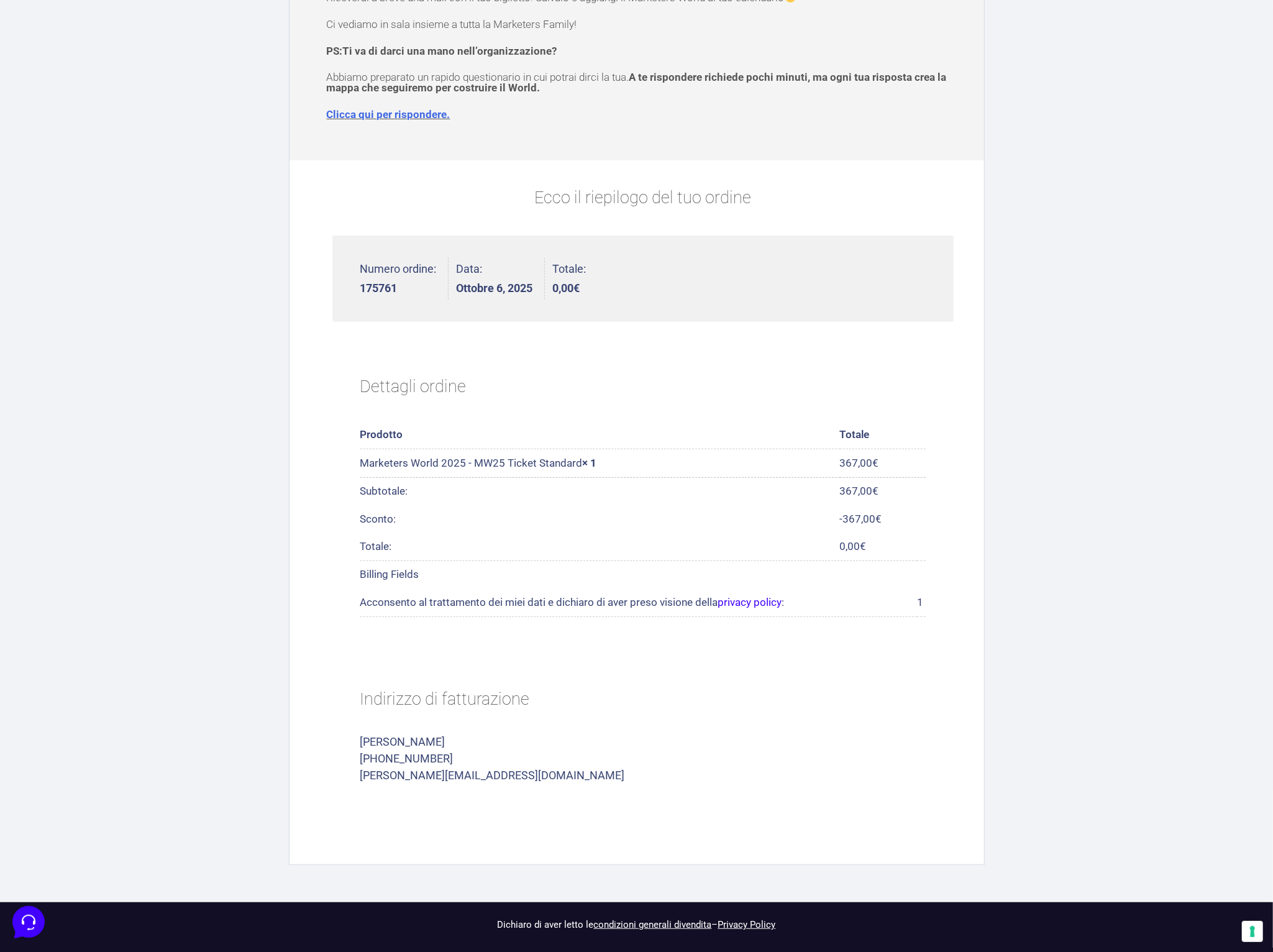
click at [666, 724] on h2 "Indirizzo di fatturazione" at bounding box center [643, 699] width 565 height 53
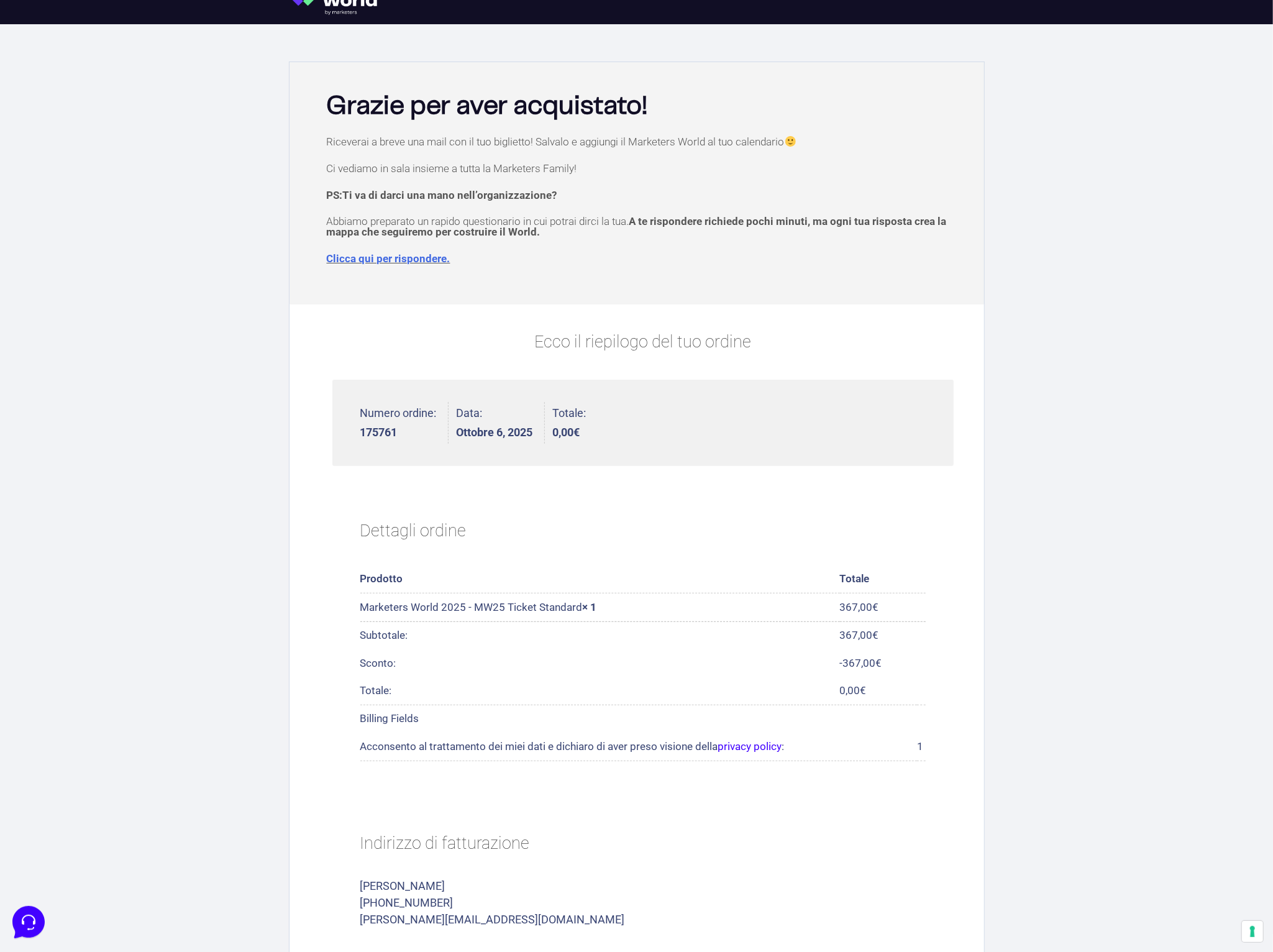
scroll to position [0, 0]
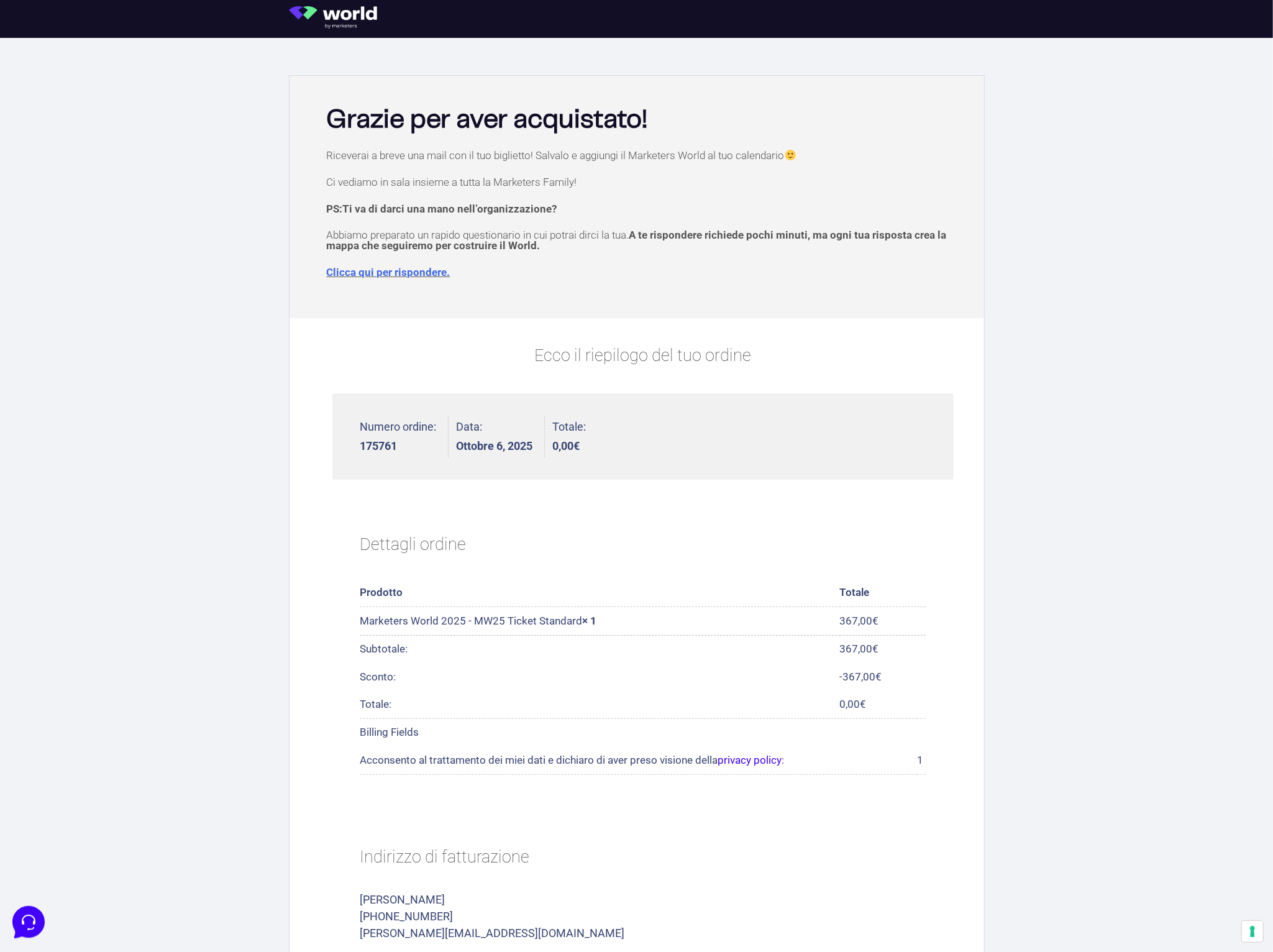
click at [818, 283] on div "Riceverai a breve una mail con il tuo biglietto! Salvalo e aggiungi il Marketer…" at bounding box center [637, 230] width 682 height 162
